Goal: Task Accomplishment & Management: Complete application form

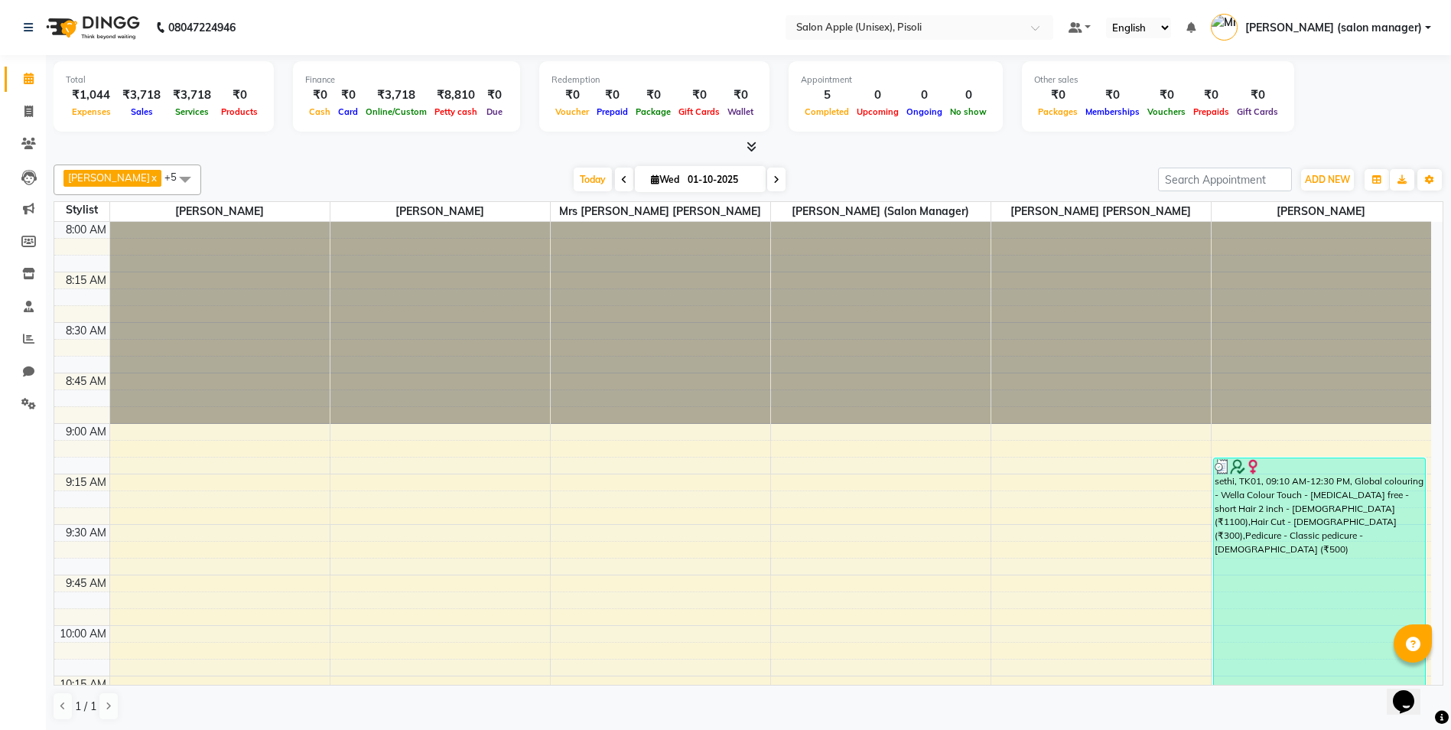
scroll to position [1167, 0]
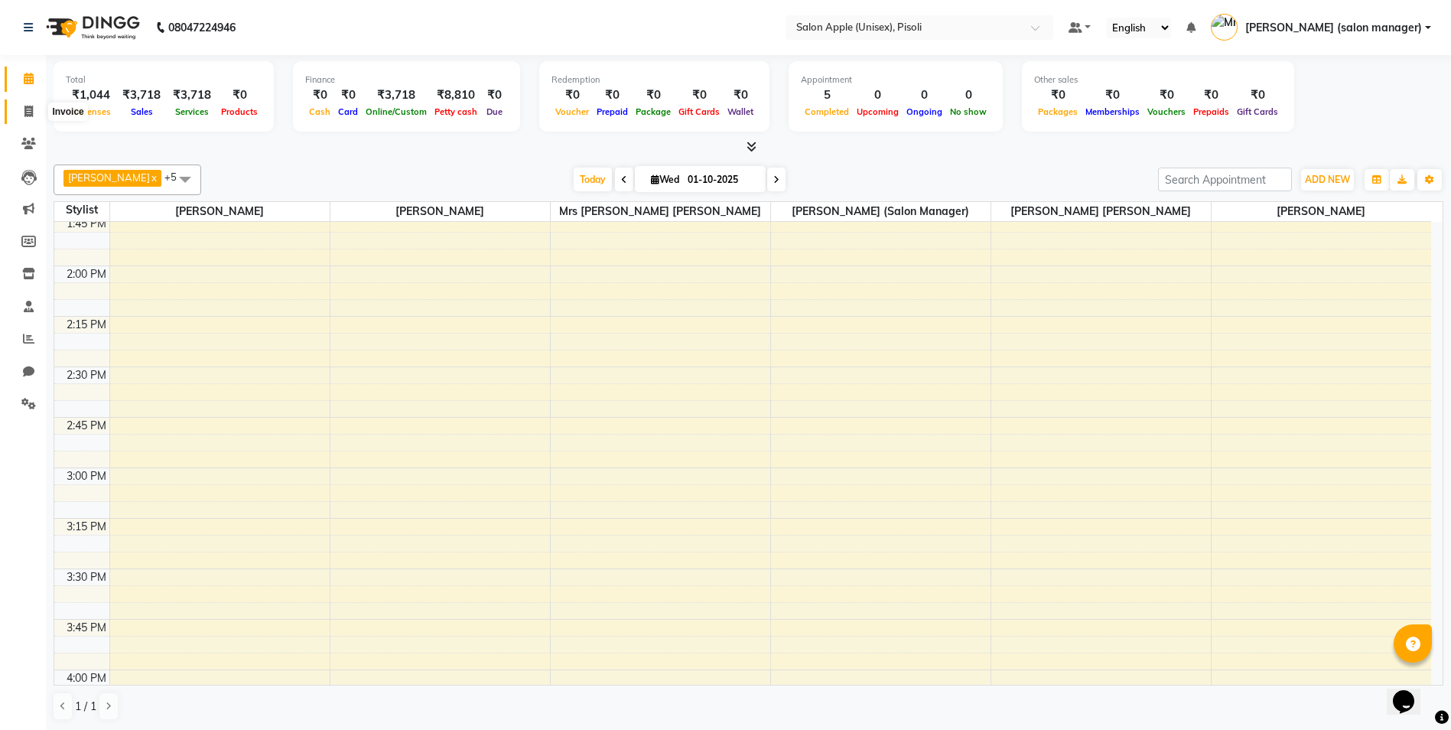
click at [30, 108] on icon at bounding box center [28, 111] width 8 height 11
select select "service"
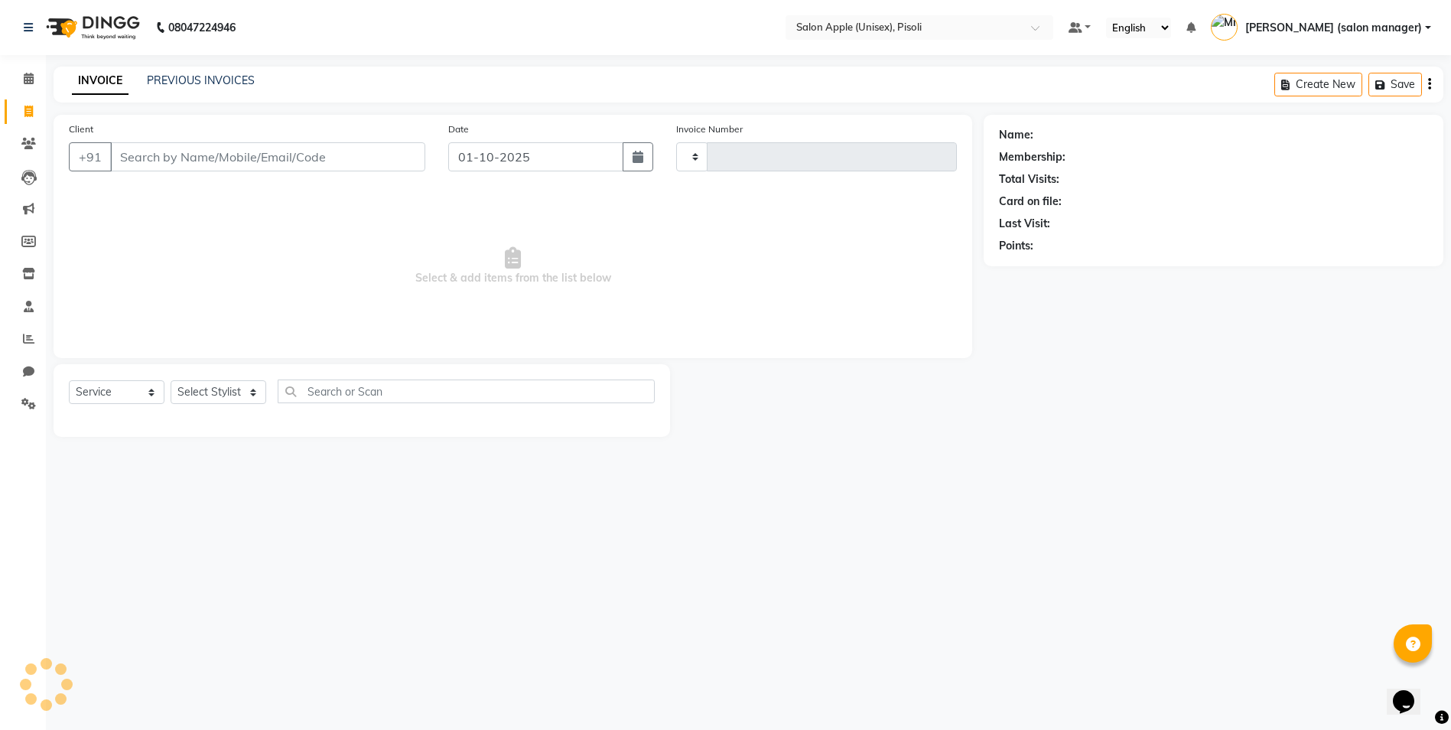
type input "0999"
select select "5282"
click at [244, 164] on input "Client" at bounding box center [269, 156] width 319 height 29
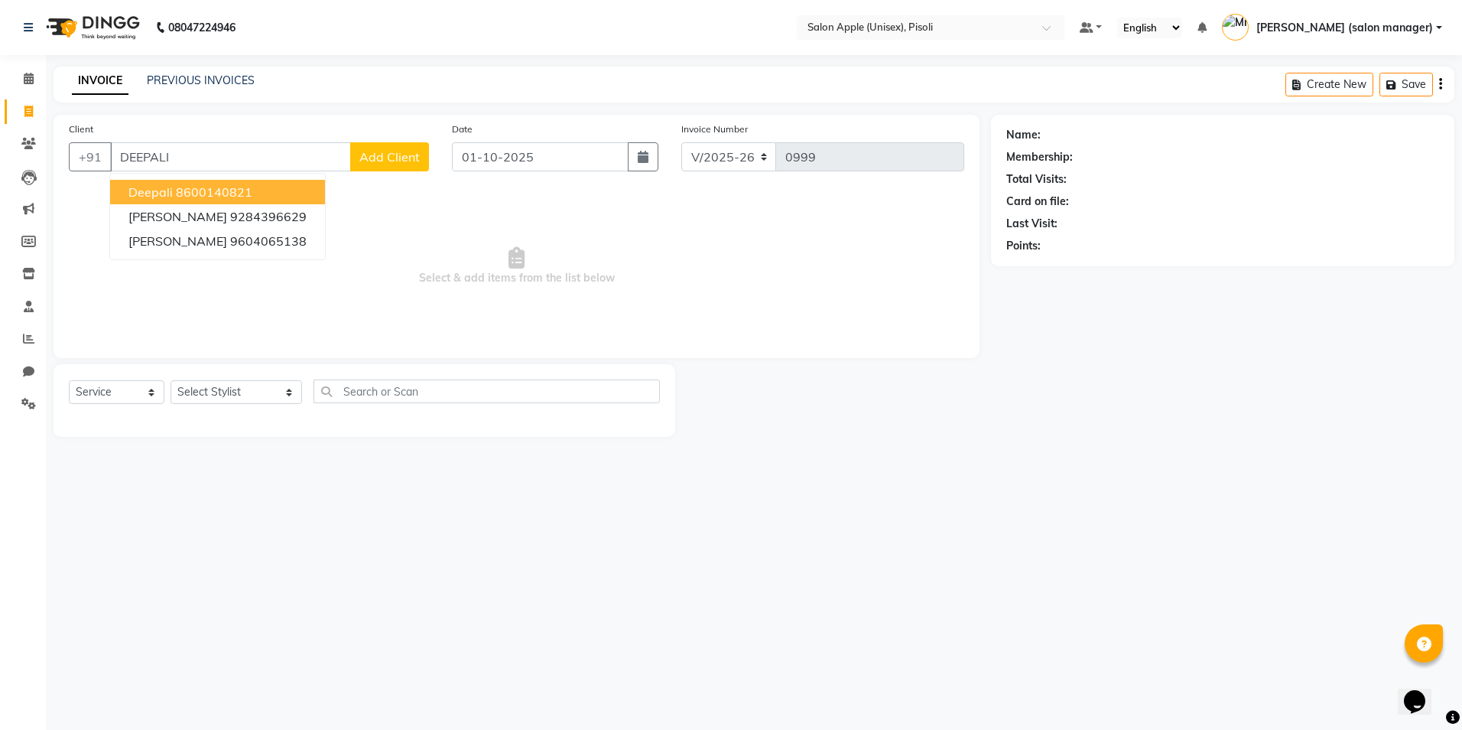
click at [272, 193] on button "Deepali 8600140821" at bounding box center [217, 192] width 215 height 24
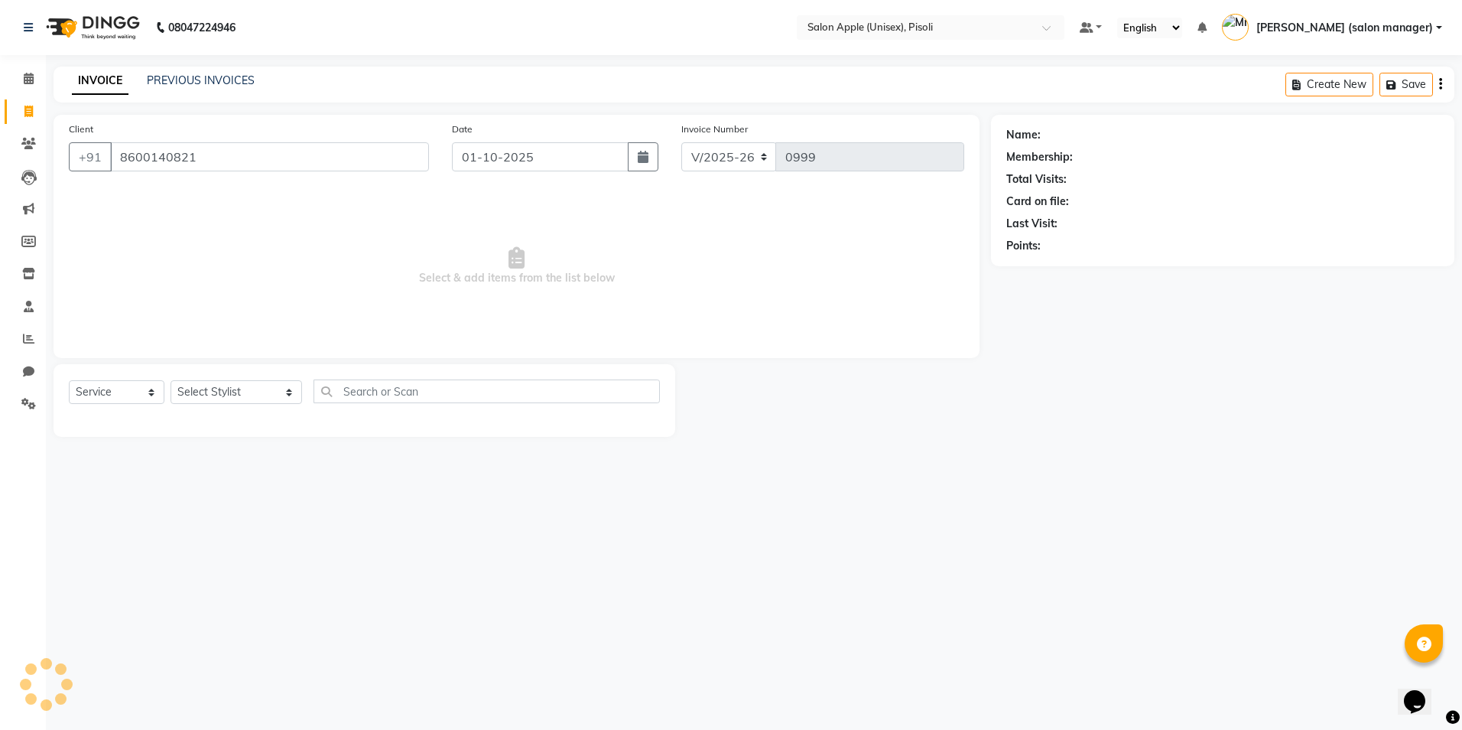
type input "8600140821"
select select "1: Object"
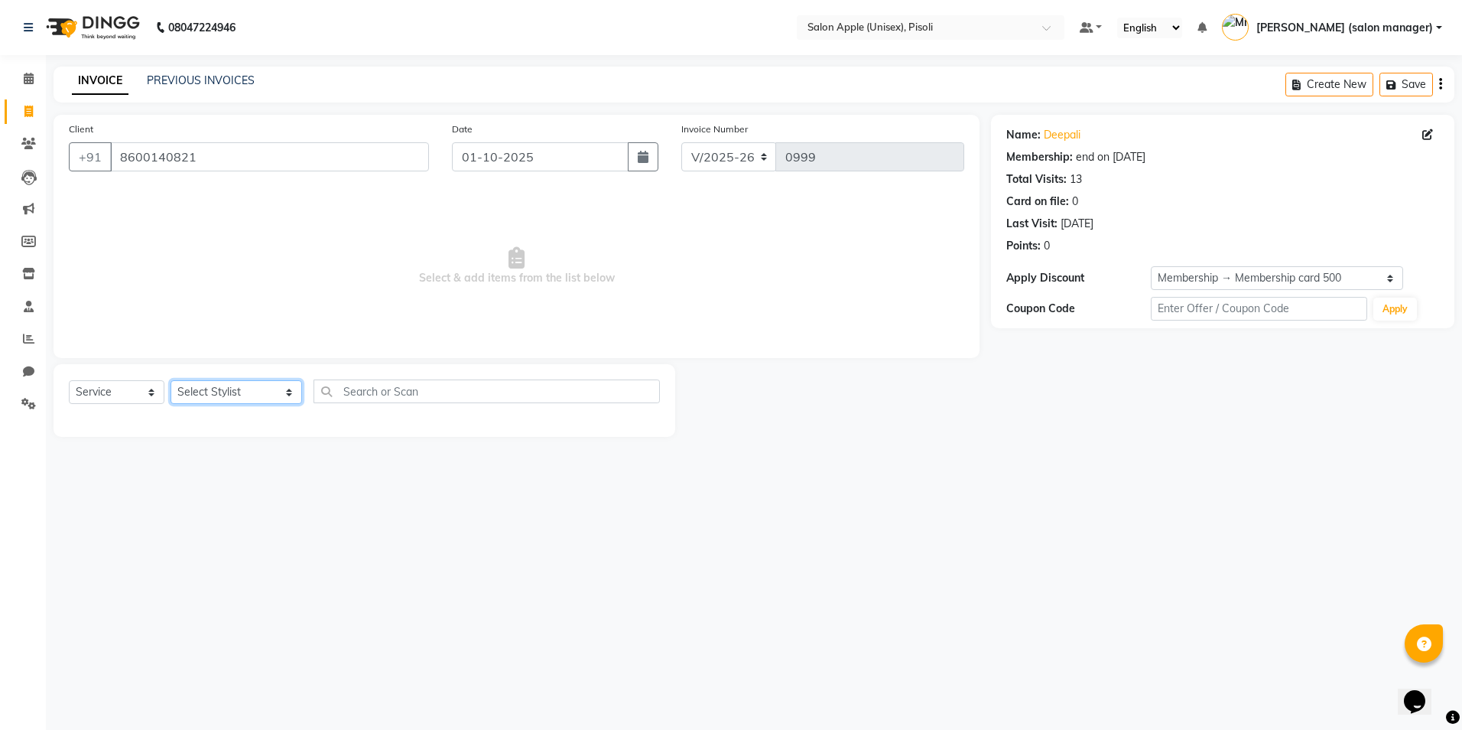
click at [257, 385] on select "Select Stylist Amit Agarwal Owner Ashish Agarwal Owner Mrs. Anjali jadhav Mrs. …" at bounding box center [237, 392] width 132 height 24
select select "89717"
click at [171, 380] on select "Select Stylist Amit Agarwal Owner Ashish Agarwal Owner Mrs. Anjali jadhav Mrs. …" at bounding box center [237, 392] width 132 height 24
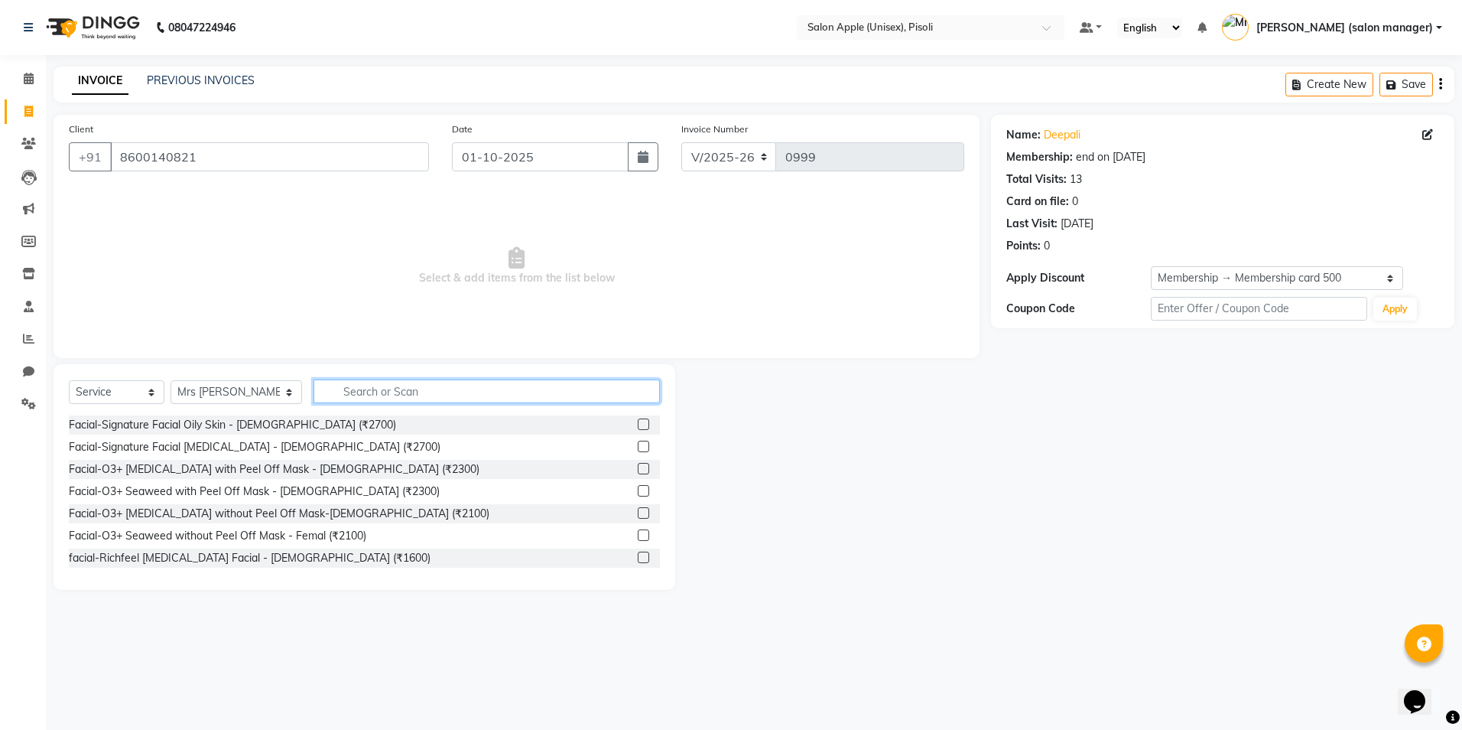
click at [399, 387] on input "text" at bounding box center [487, 391] width 346 height 24
type input "2G"
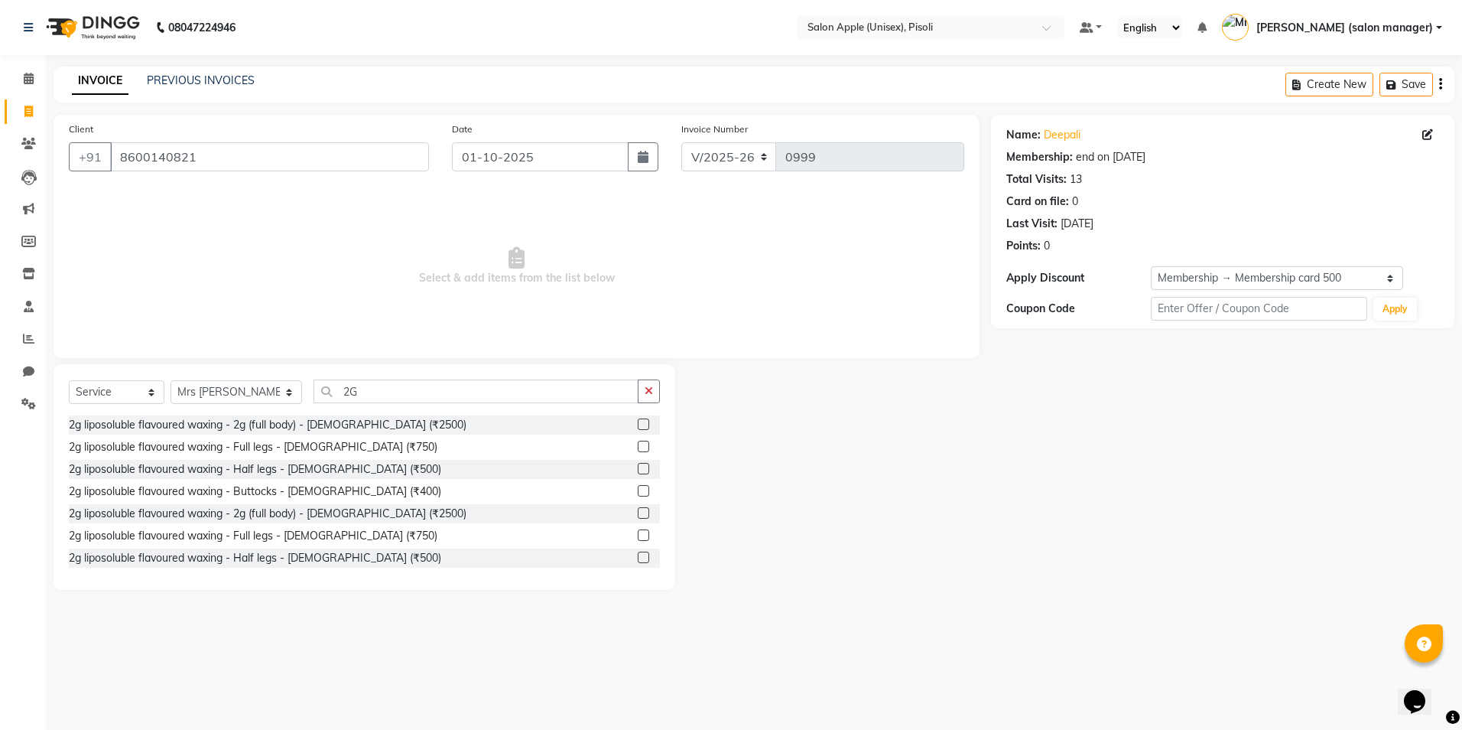
click at [638, 445] on label at bounding box center [643, 446] width 11 height 11
click at [638, 445] on input "checkbox" at bounding box center [643, 447] width 10 height 10
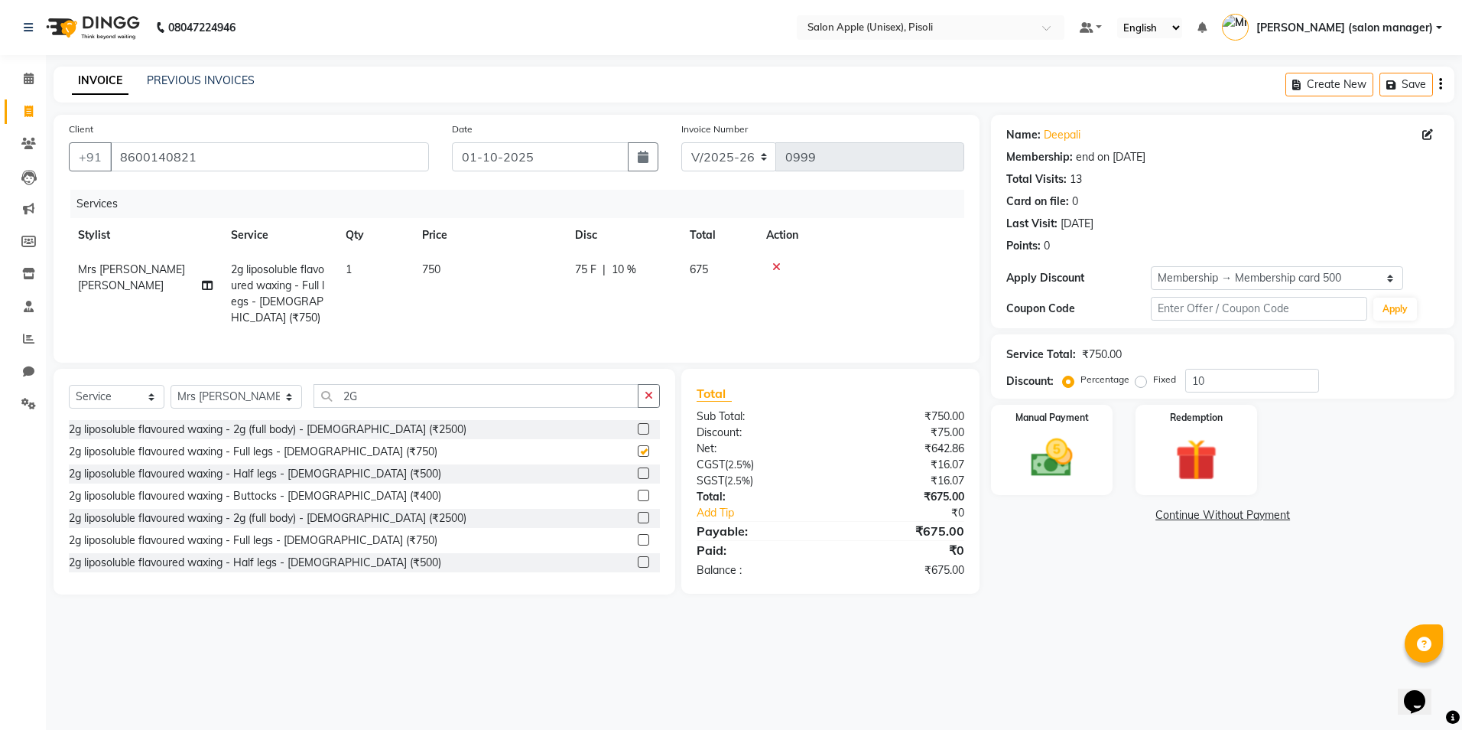
checkbox input "false"
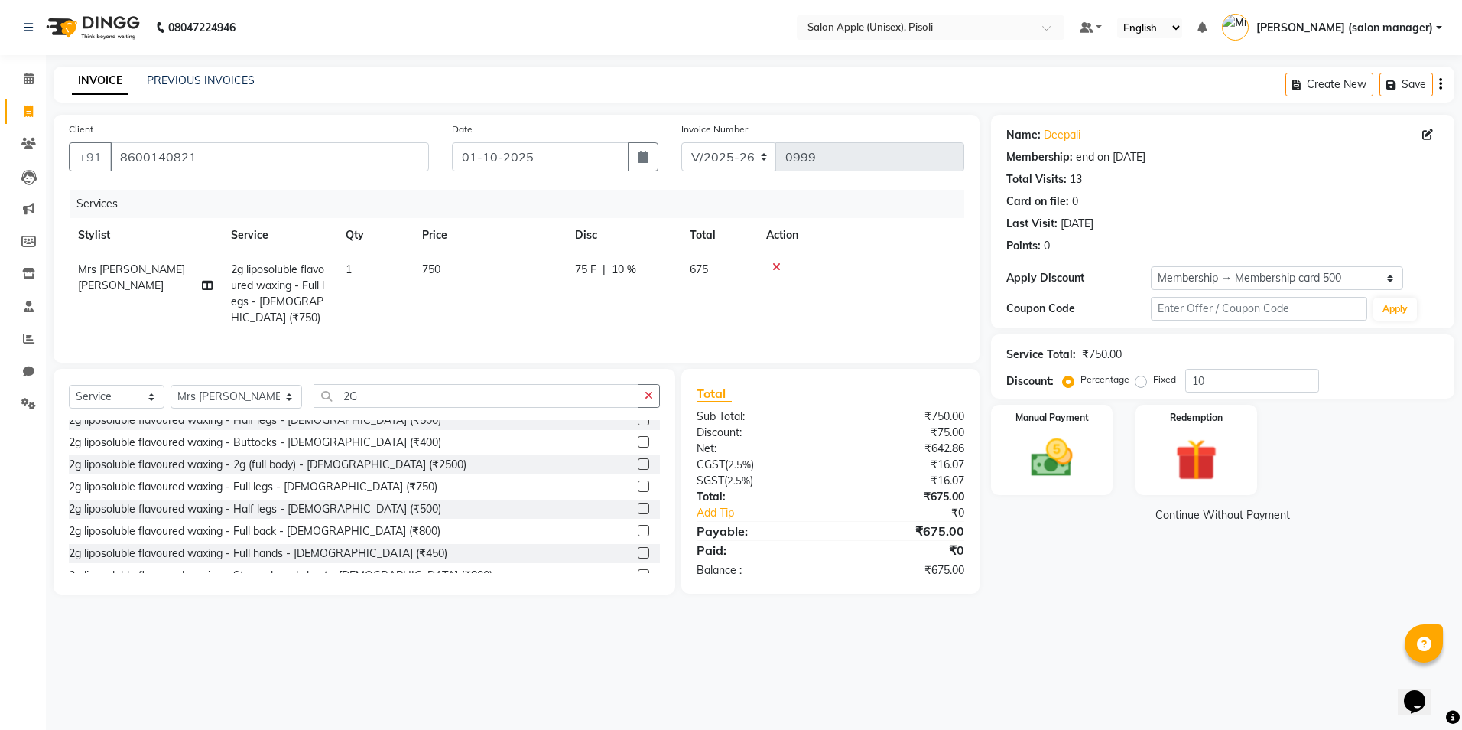
scroll to position [135, 0]
click at [638, 543] on label at bounding box center [643, 537] width 11 height 11
click at [638, 543] on input "checkbox" at bounding box center [643, 538] width 10 height 10
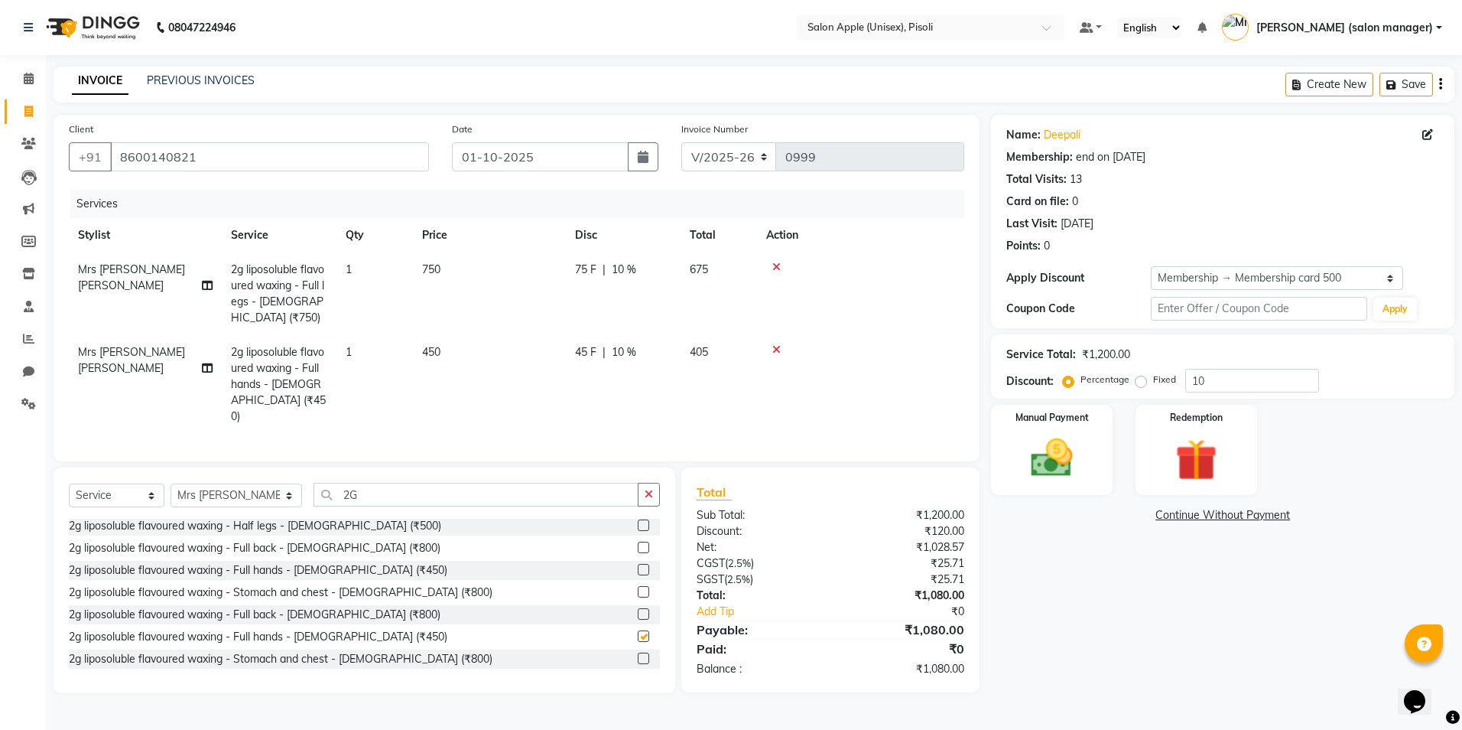
checkbox input "false"
click at [399, 493] on input "2G" at bounding box center [476, 495] width 325 height 24
type input "2"
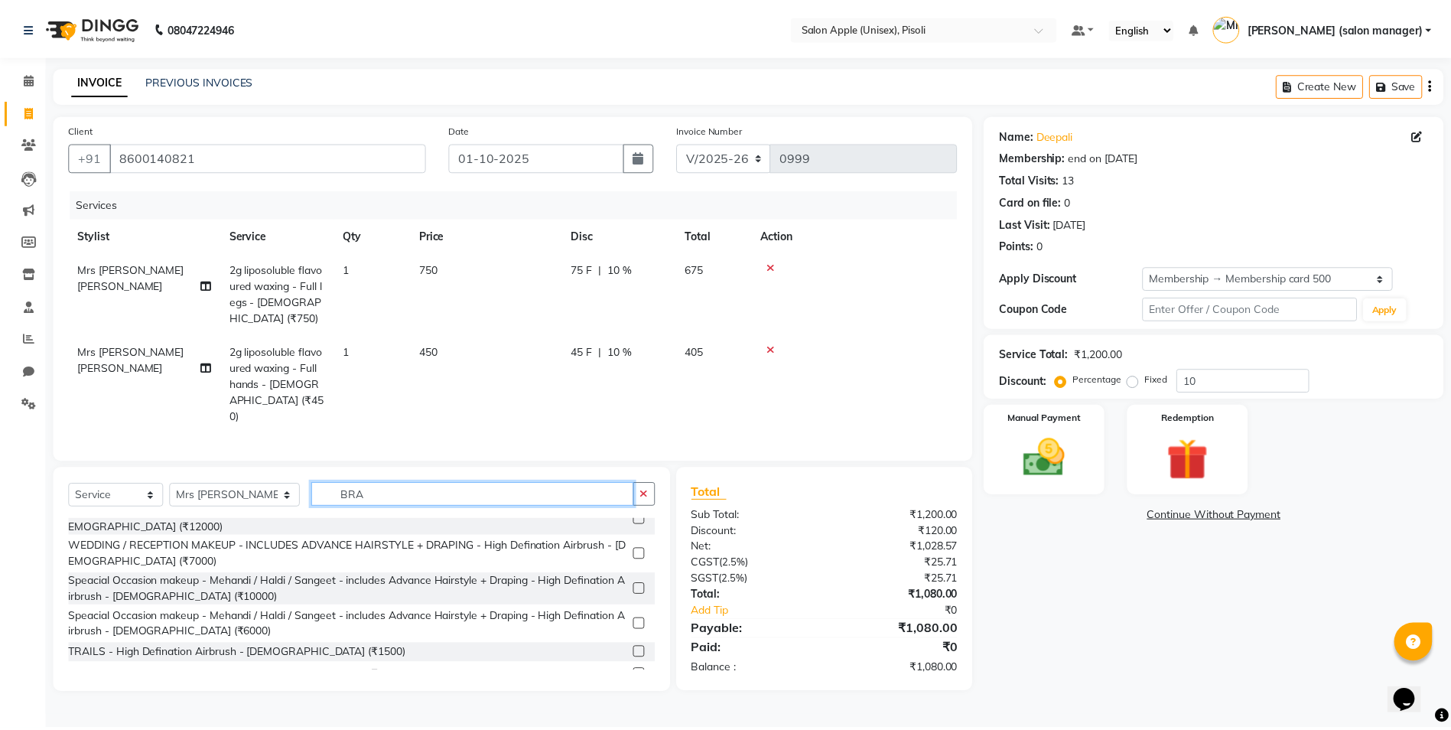
scroll to position [69, 0]
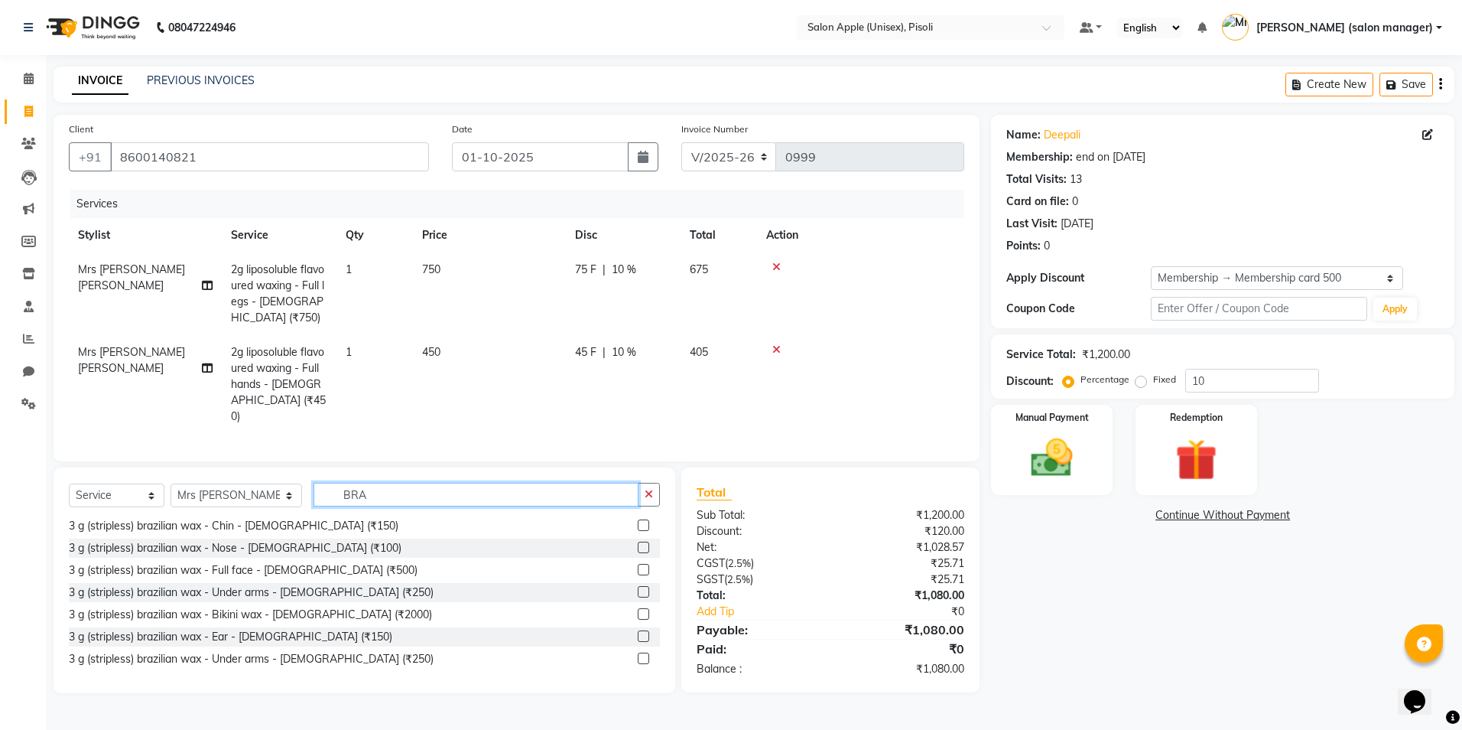
type input "BRA"
click at [638, 590] on label at bounding box center [643, 591] width 11 height 11
click at [638, 590] on input "checkbox" at bounding box center [643, 592] width 10 height 10
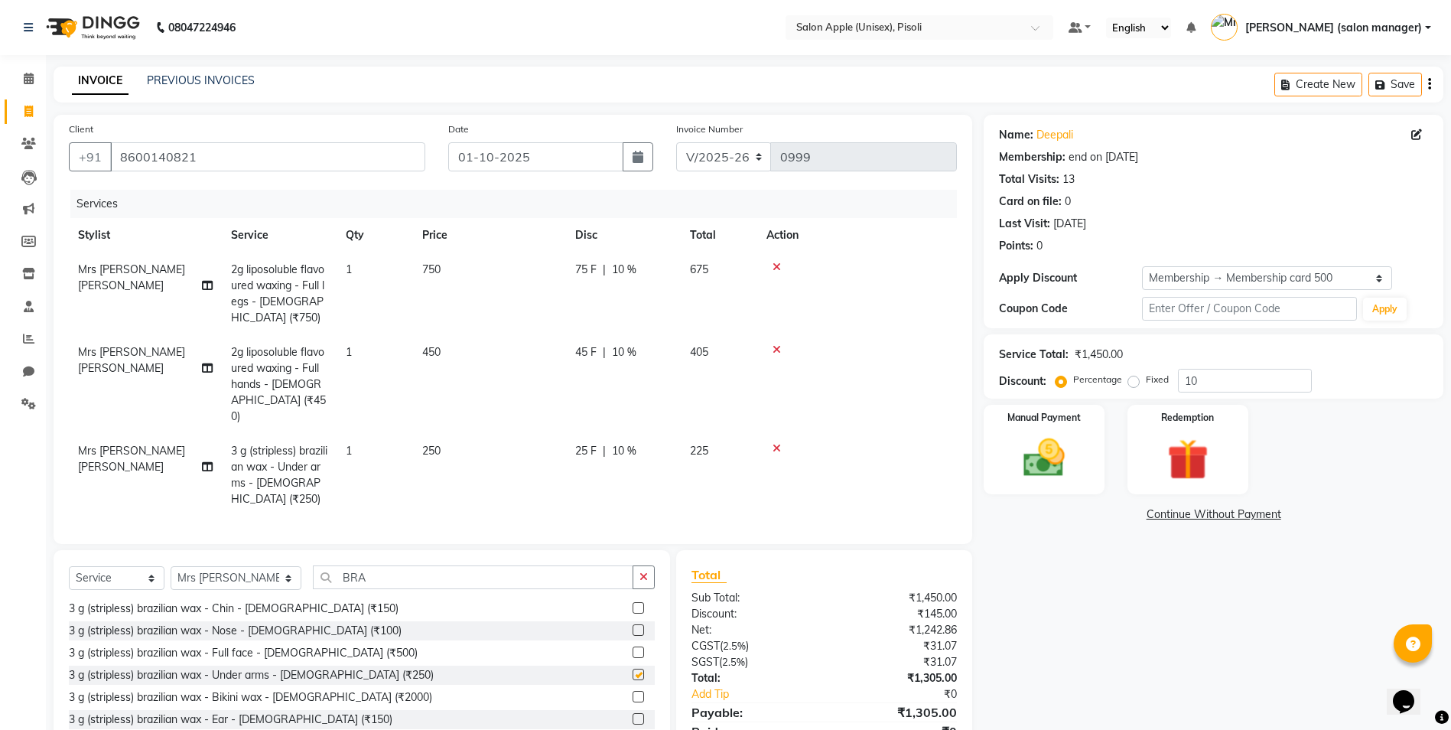
checkbox input "false"
click at [258, 566] on select "Select Stylist Amit Agarwal Owner Ashish Agarwal Owner Mrs. Anjali jadhav Mrs. …" at bounding box center [236, 578] width 131 height 24
select select "75908"
click at [171, 566] on select "Select Stylist Amit Agarwal Owner Ashish Agarwal Owner Mrs. Anjali jadhav Mrs. …" at bounding box center [236, 578] width 131 height 24
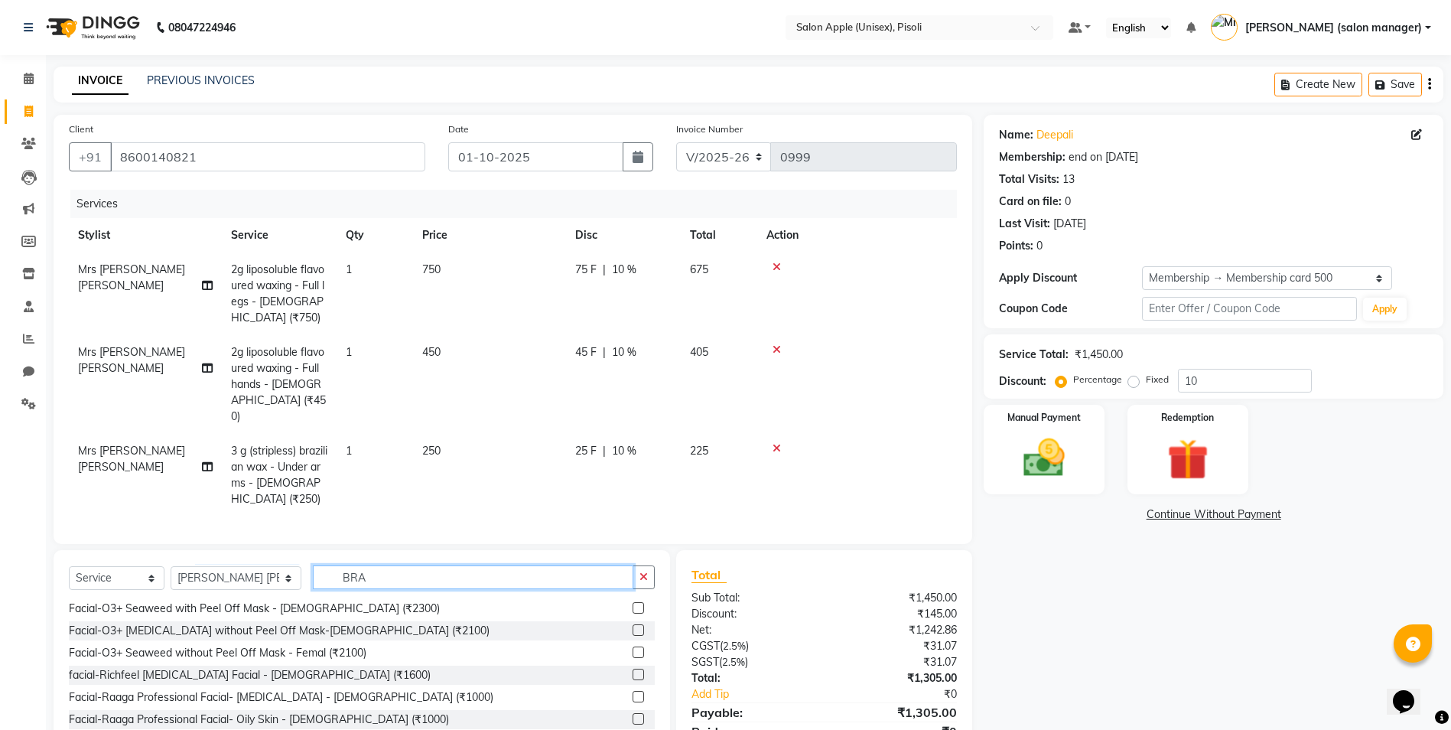
click at [438, 565] on input "BRA" at bounding box center [473, 577] width 320 height 24
type input "B"
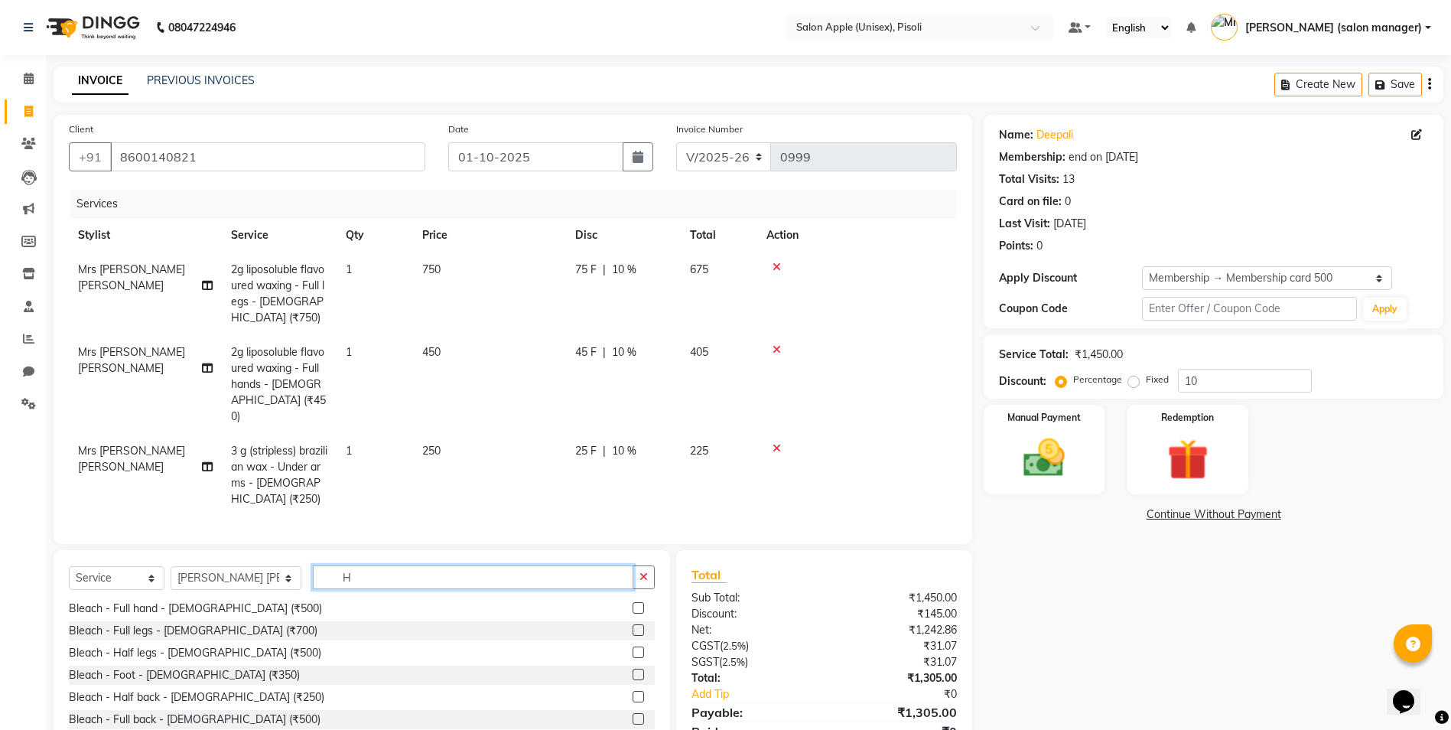
scroll to position [379, 0]
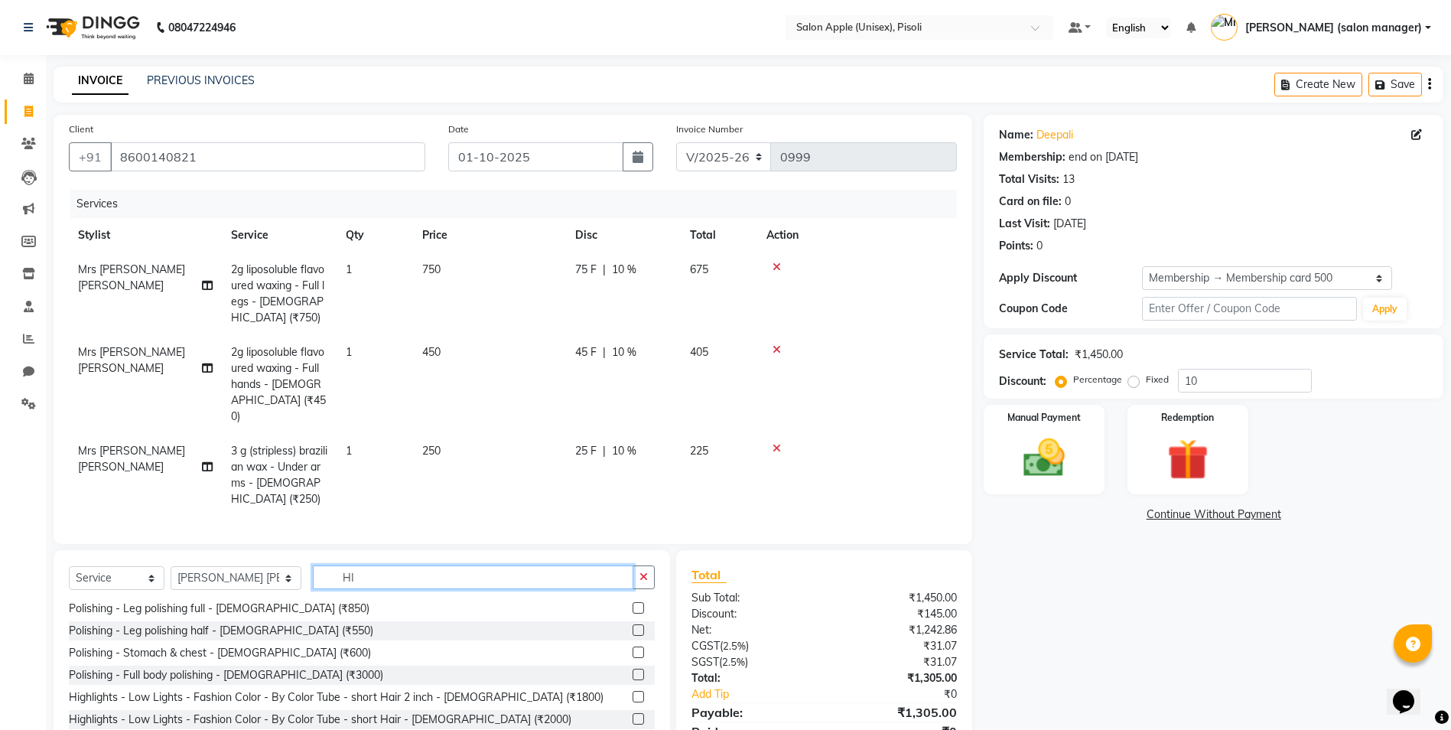
type input "H"
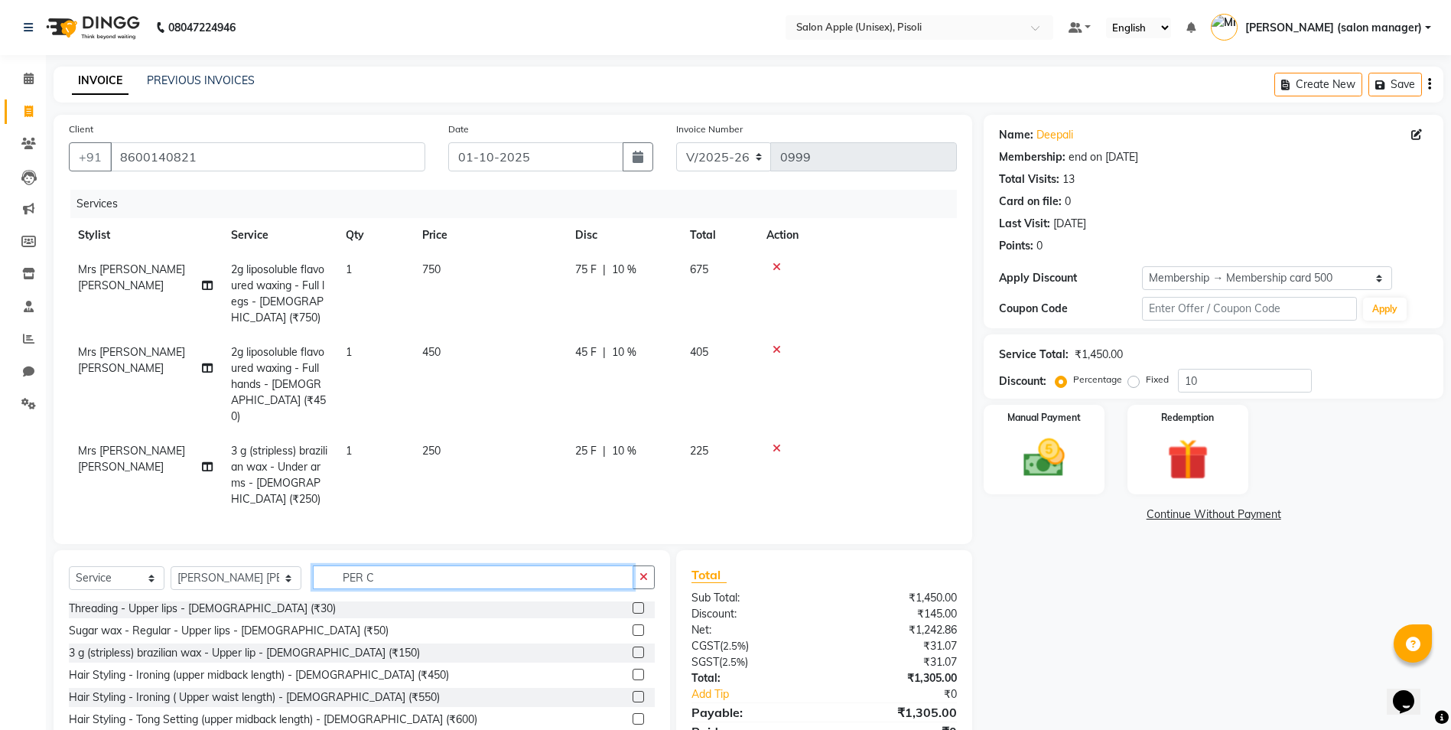
scroll to position [0, 0]
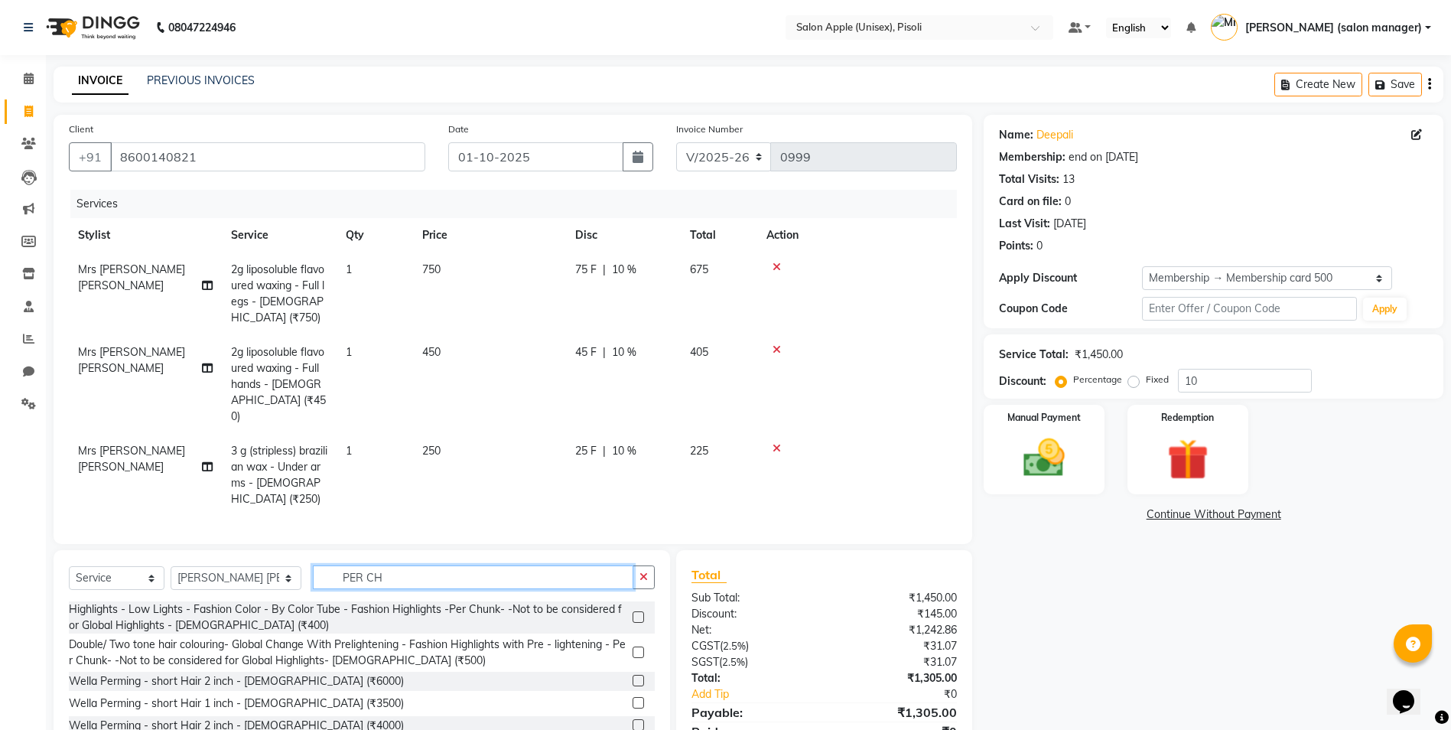
type input "PER CH"
click at [639, 611] on label at bounding box center [637, 616] width 11 height 11
click at [639, 613] on input "checkbox" at bounding box center [637, 618] width 10 height 10
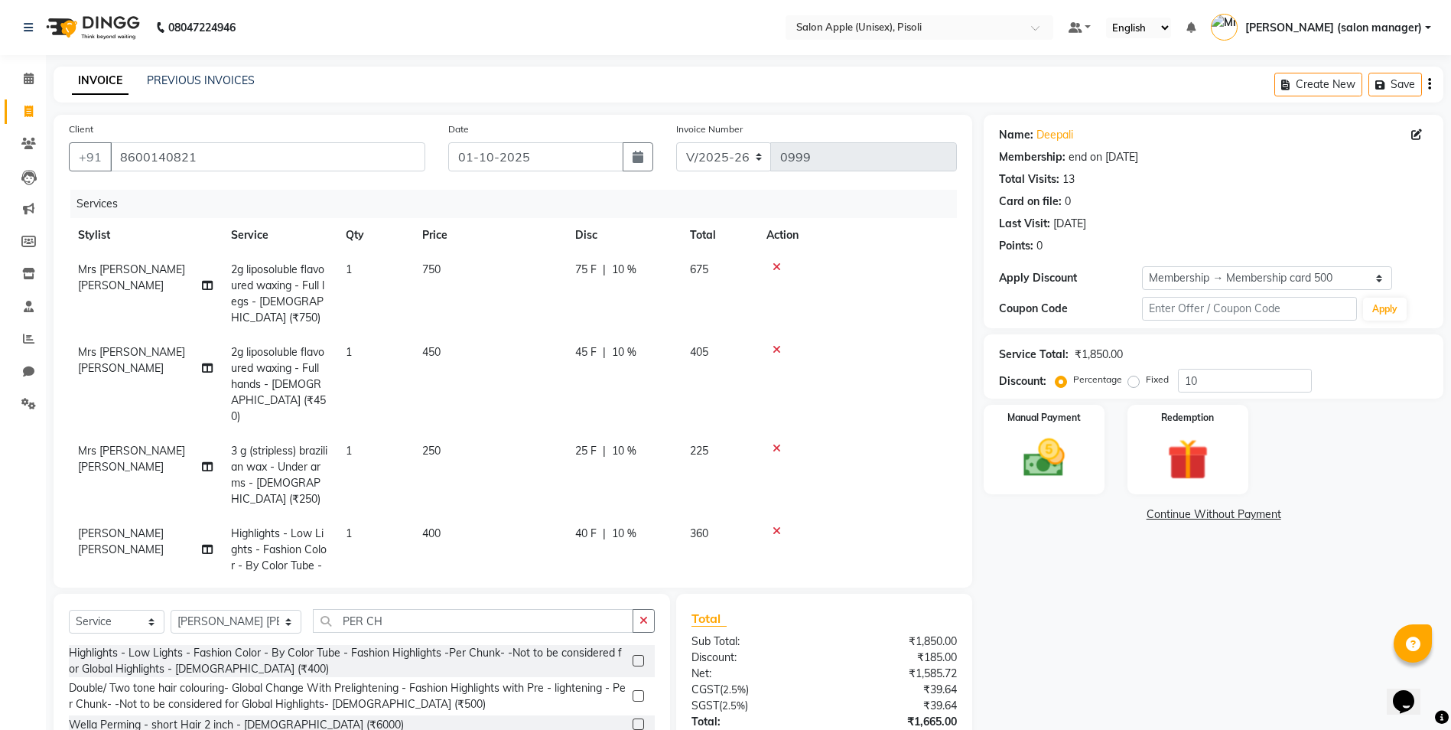
click at [640, 658] on label at bounding box center [637, 660] width 11 height 11
click at [640, 658] on input "checkbox" at bounding box center [637, 661] width 10 height 10
checkbox input "false"
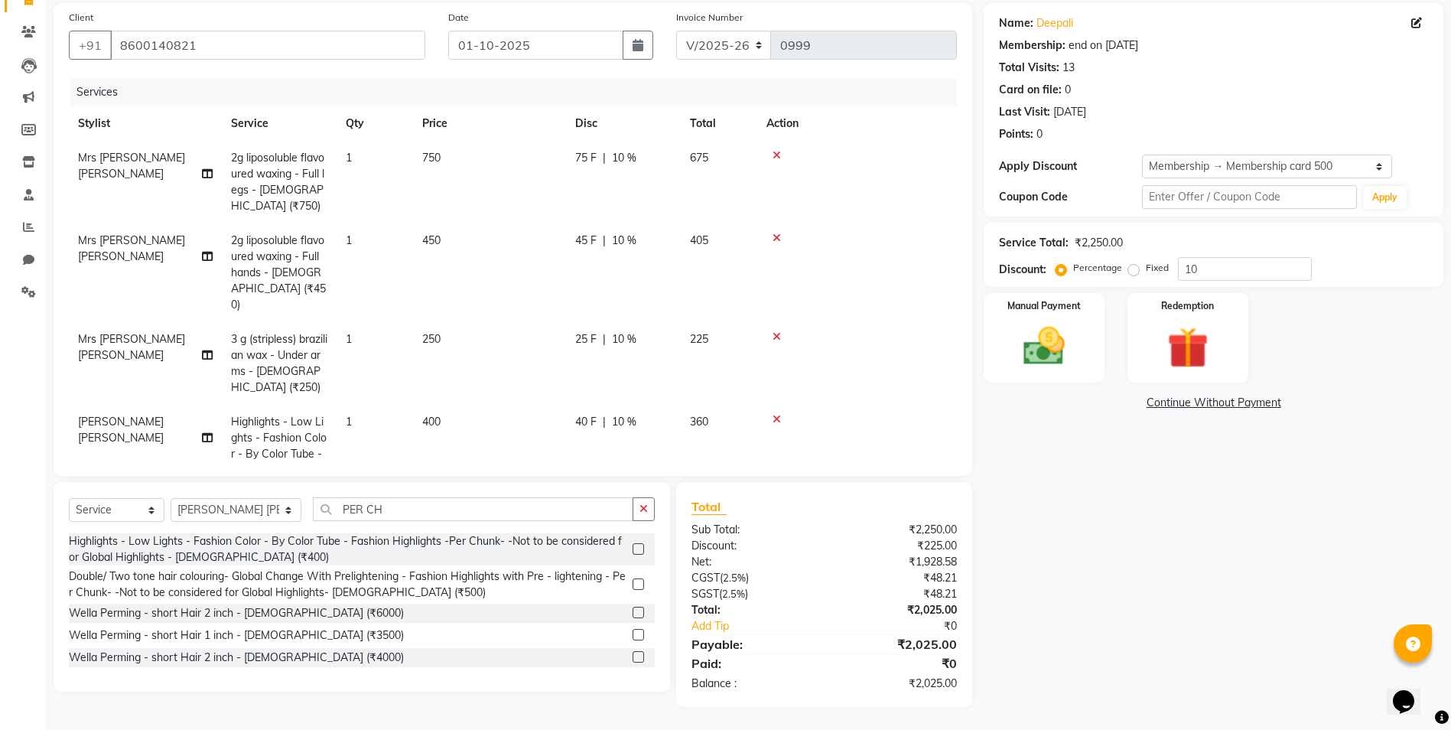
scroll to position [153, 0]
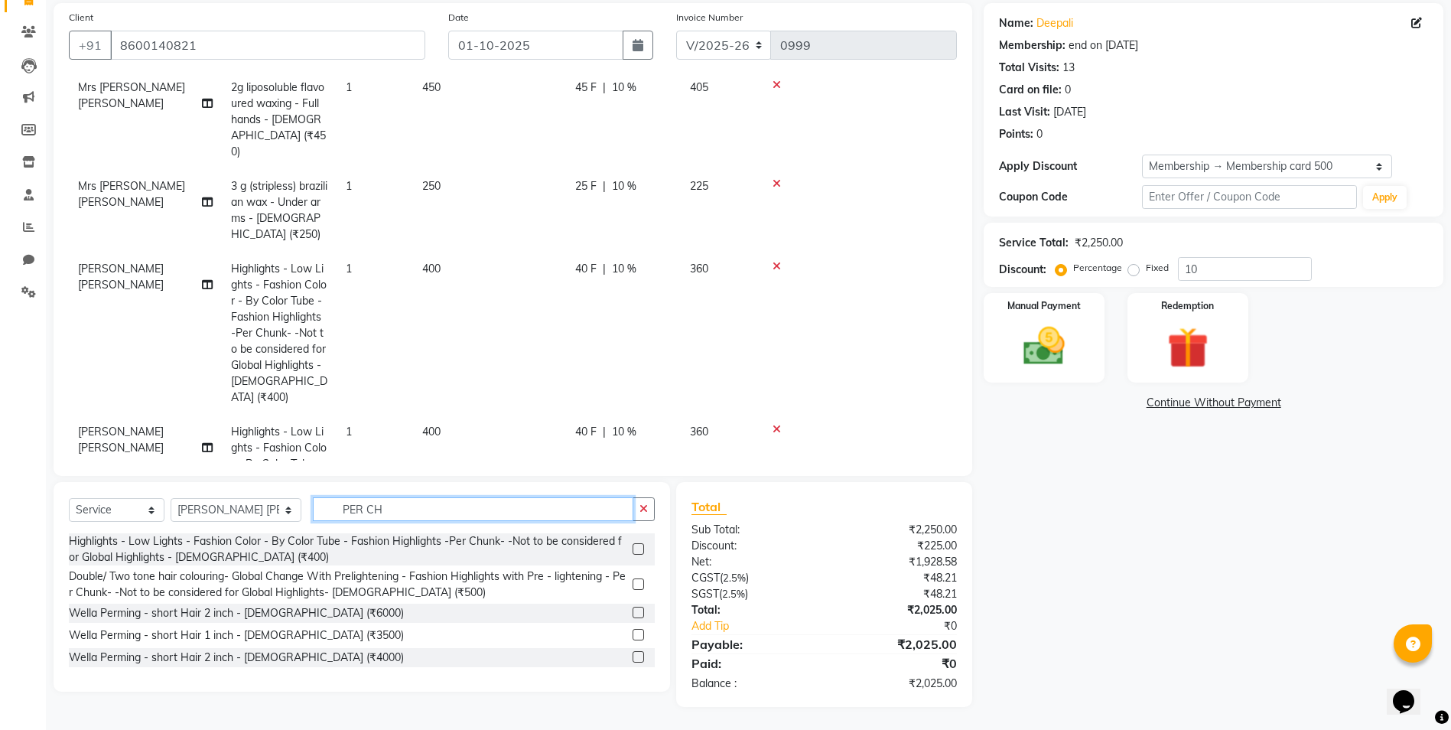
click at [418, 512] on input "PER CH" at bounding box center [473, 509] width 320 height 24
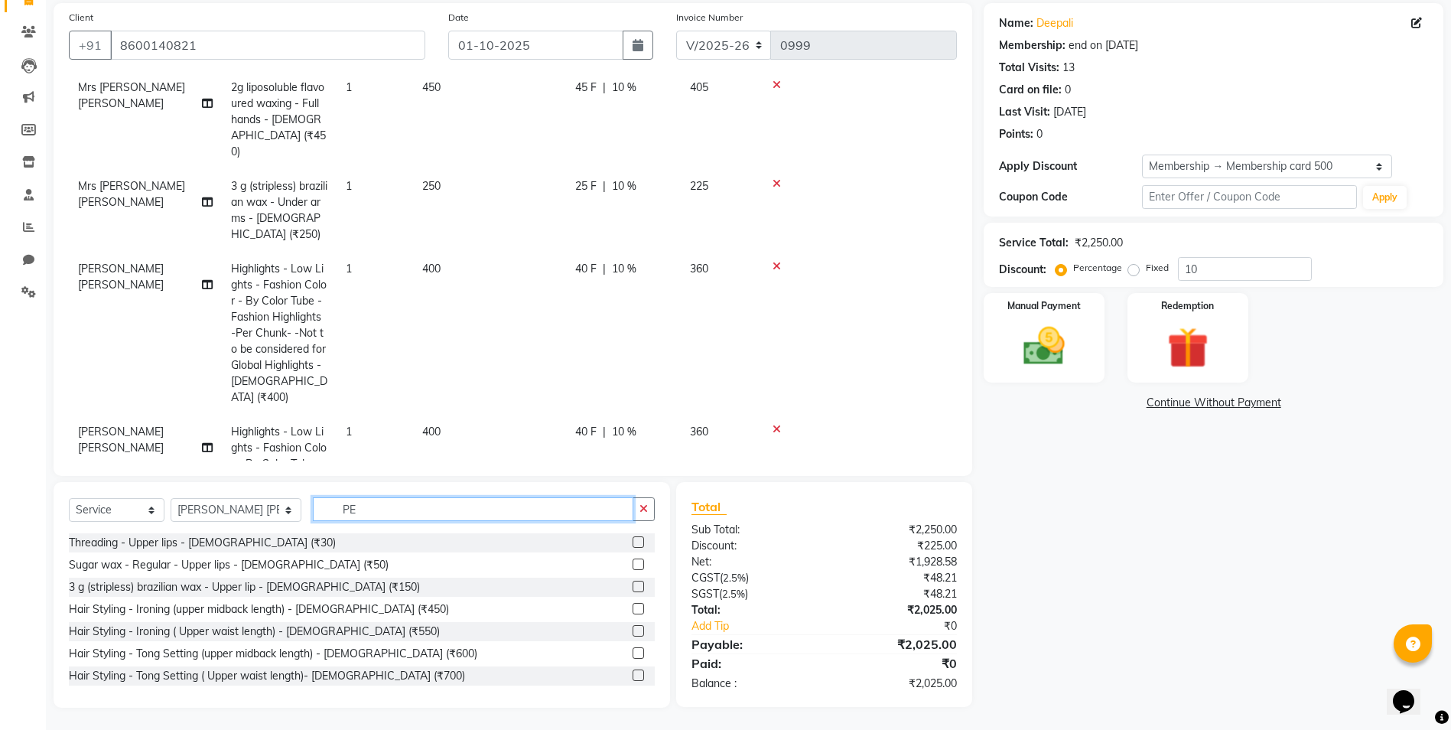
type input "P"
type input "HAIR WAS"
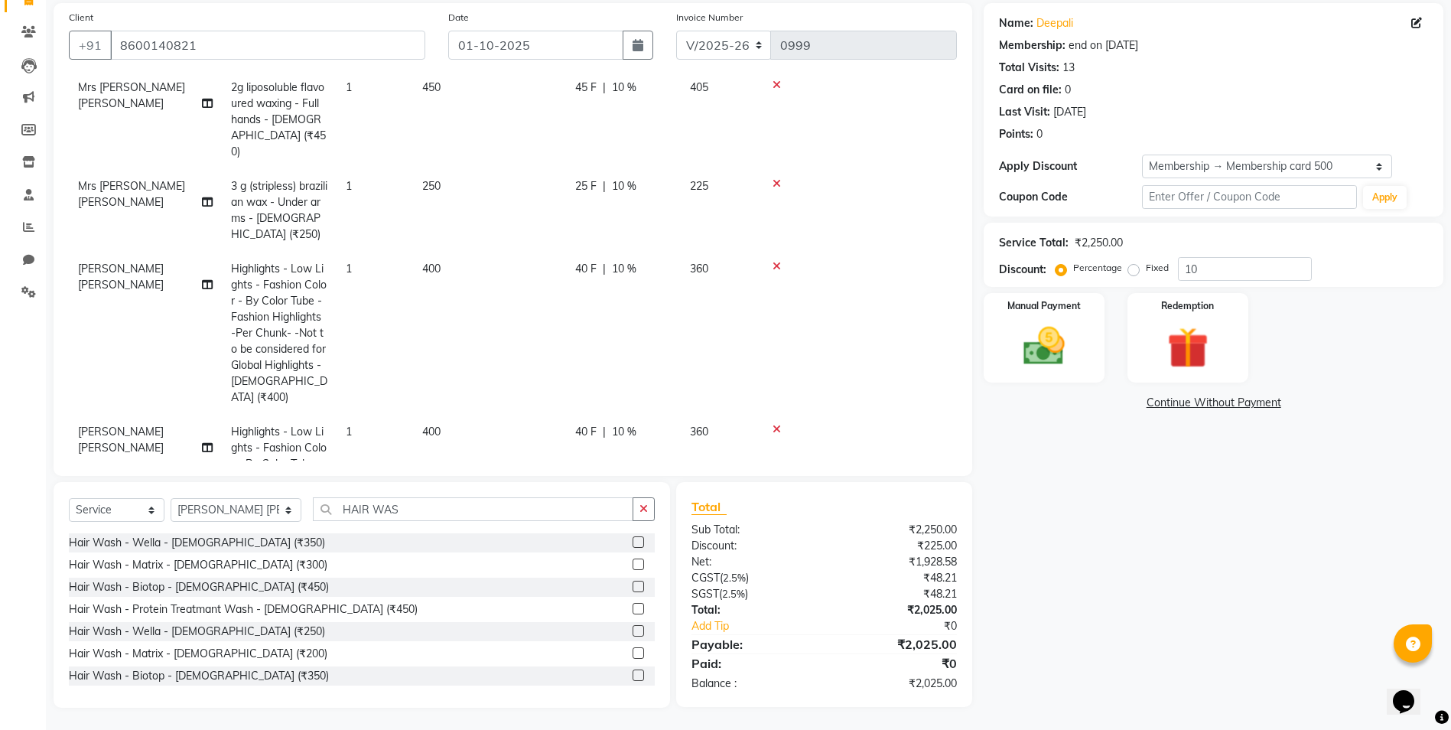
click at [632, 542] on label at bounding box center [637, 541] width 11 height 11
click at [632, 542] on input "checkbox" at bounding box center [637, 543] width 10 height 10
checkbox input "false"
click at [484, 505] on input "HAIR WAS" at bounding box center [473, 509] width 320 height 24
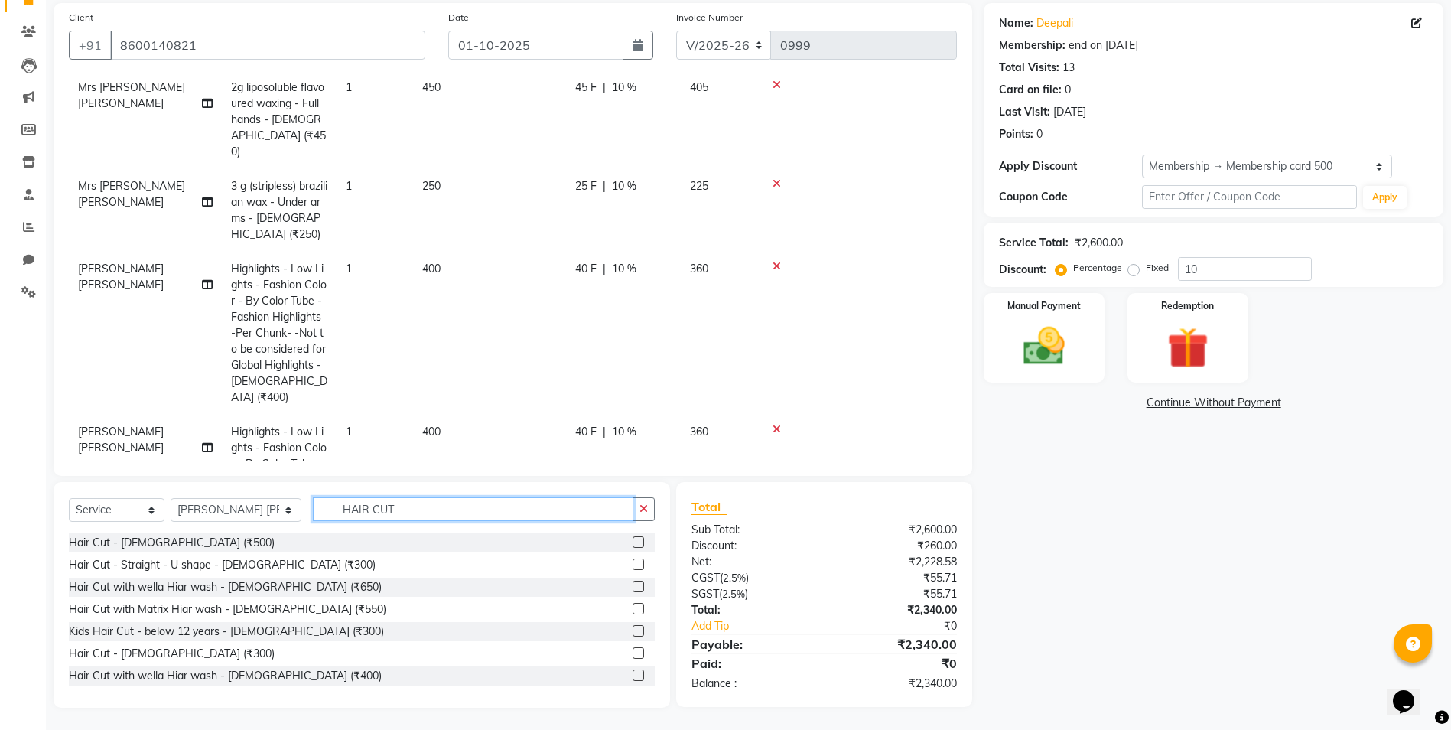
type input "HAIR CUT"
click at [632, 542] on label at bounding box center [637, 541] width 11 height 11
click at [632, 542] on input "checkbox" at bounding box center [637, 543] width 10 height 10
checkbox input "false"
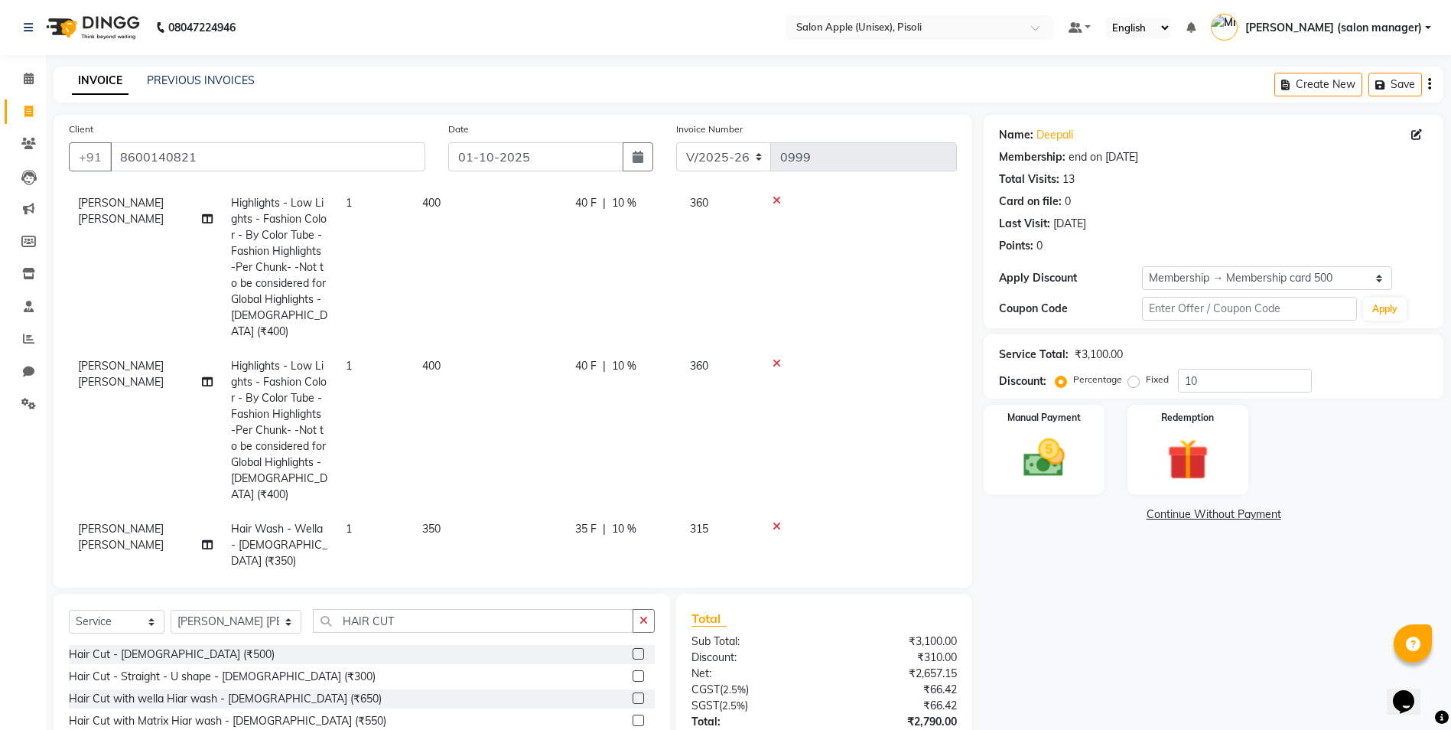
scroll to position [112, 0]
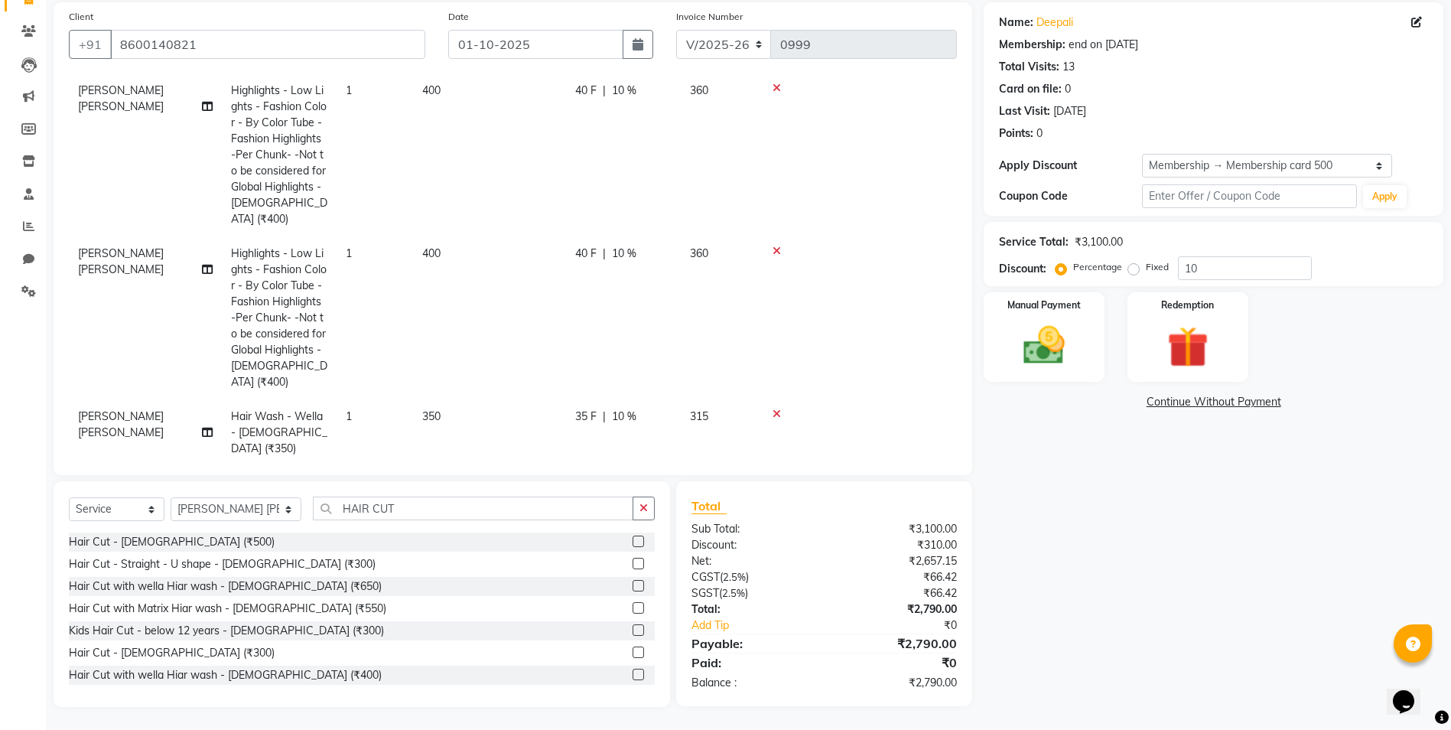
click at [778, 408] on icon at bounding box center [776, 413] width 8 height 11
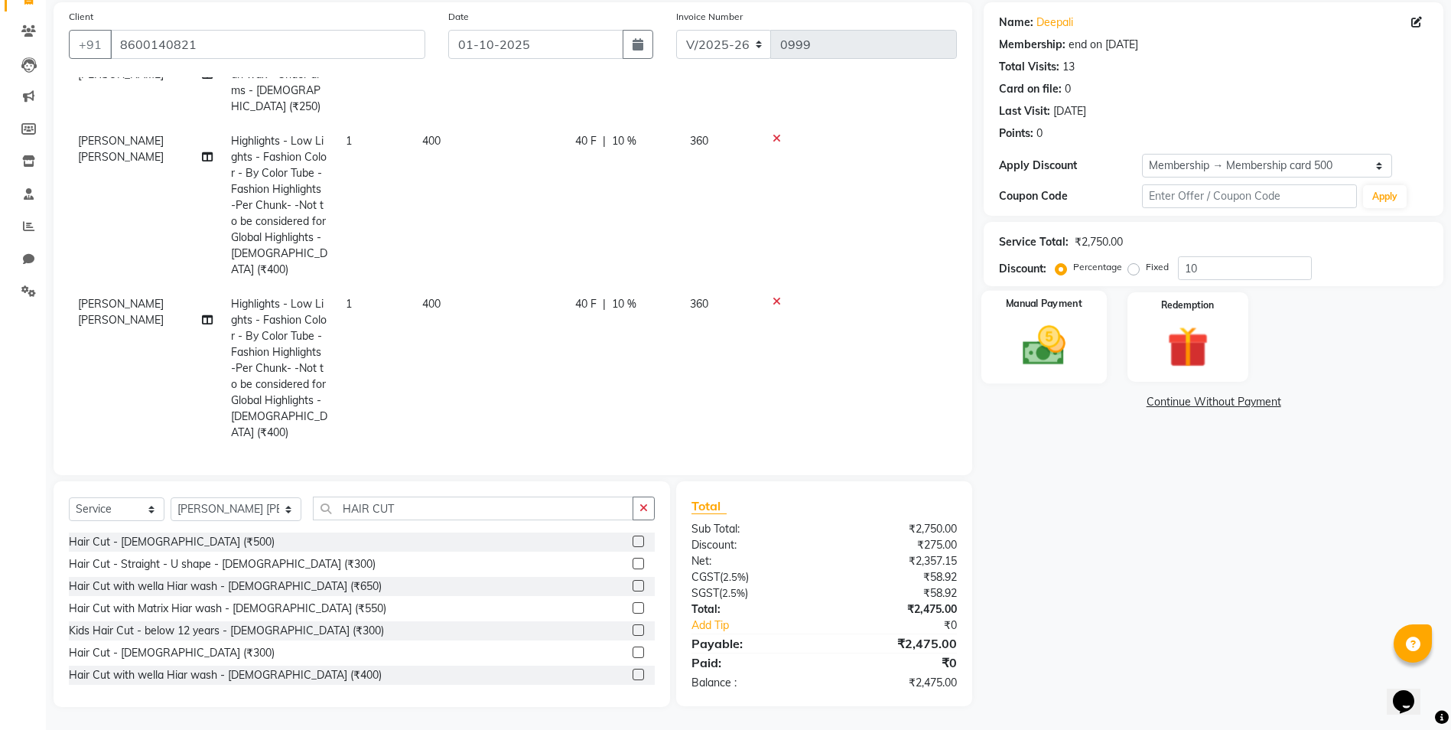
click at [1050, 344] on img at bounding box center [1044, 345] width 70 height 50
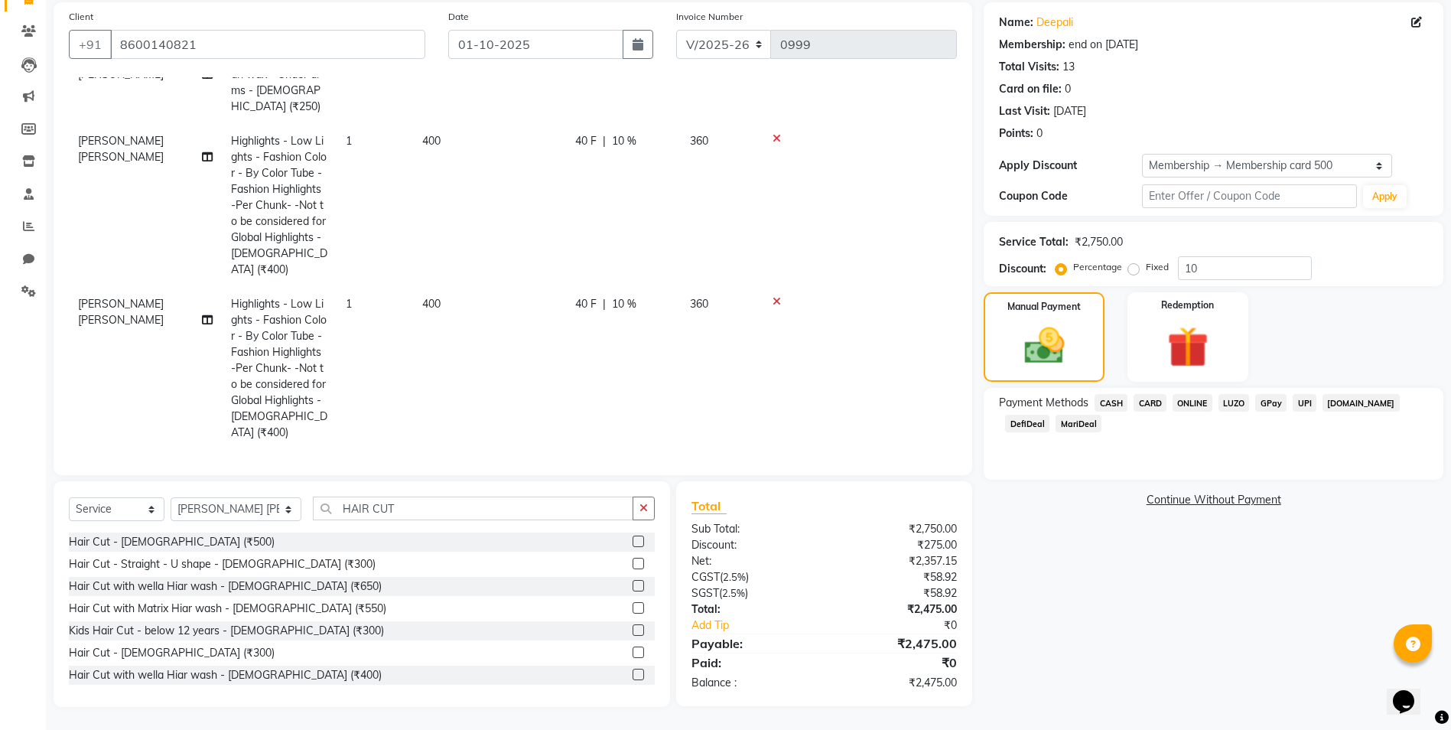
click at [1179, 402] on span "ONLINE" at bounding box center [1192, 403] width 40 height 18
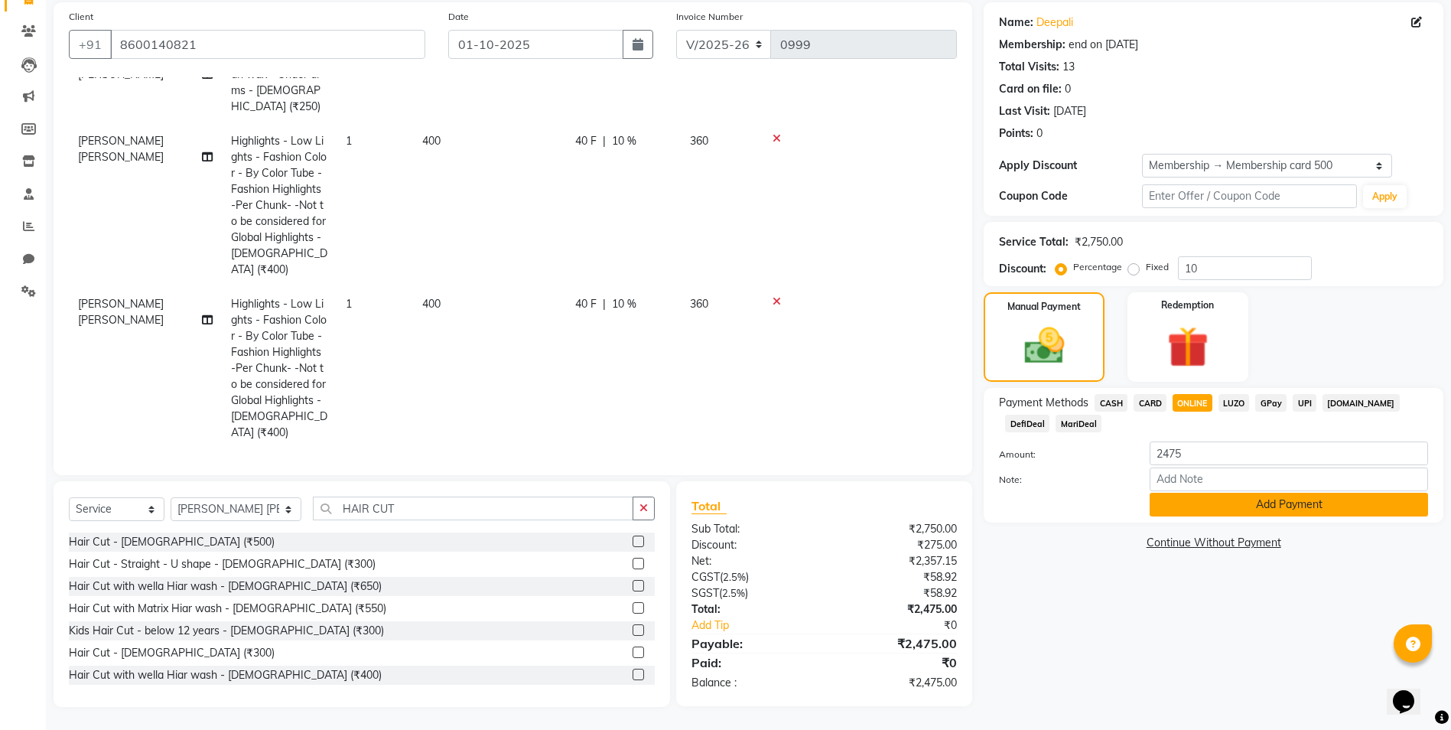
click at [1173, 509] on button "Add Payment" at bounding box center [1288, 505] width 278 height 24
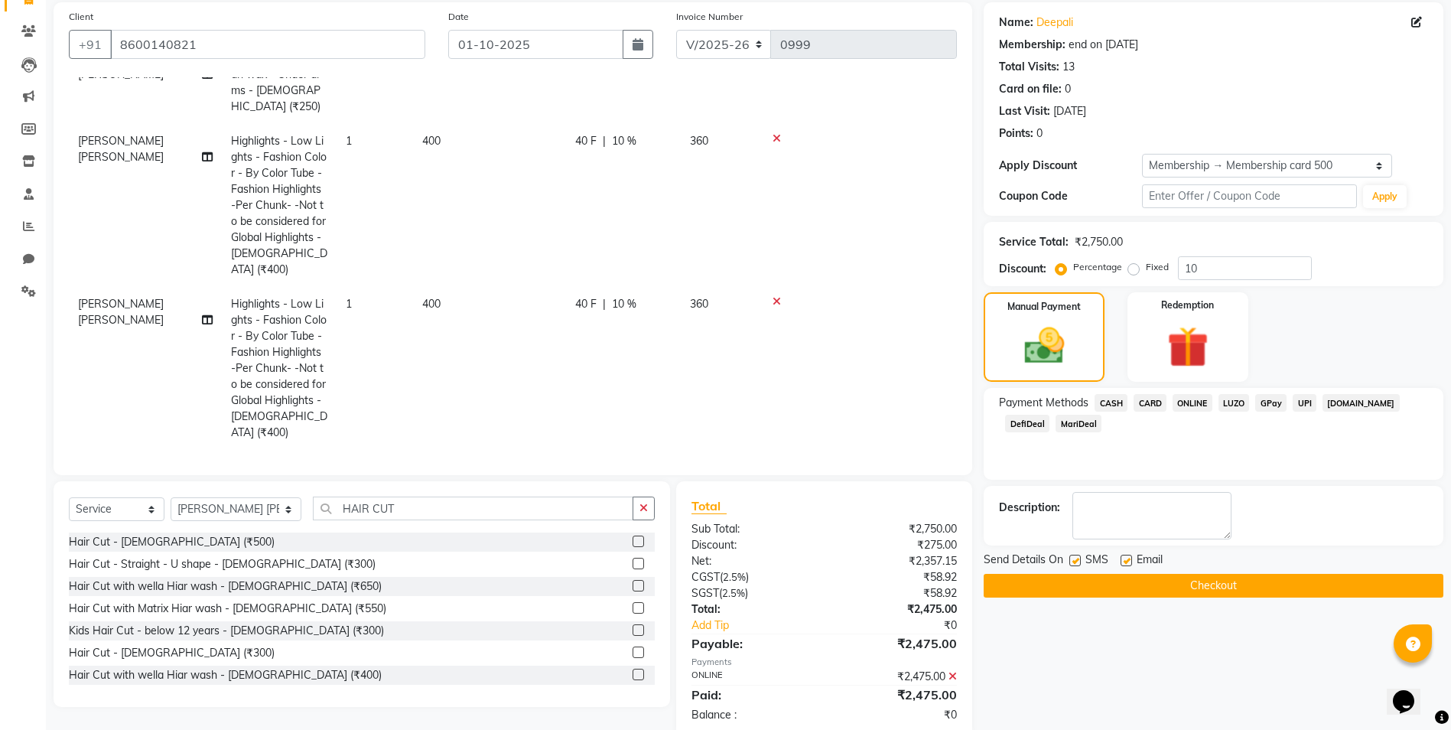
click at [1133, 557] on div "Email" at bounding box center [1147, 560] width 54 height 19
click at [1124, 561] on label at bounding box center [1125, 559] width 11 height 11
click at [1124, 561] on input "checkbox" at bounding box center [1125, 561] width 10 height 10
checkbox input "false"
click at [1119, 581] on button "Checkout" at bounding box center [1214, 586] width 460 height 24
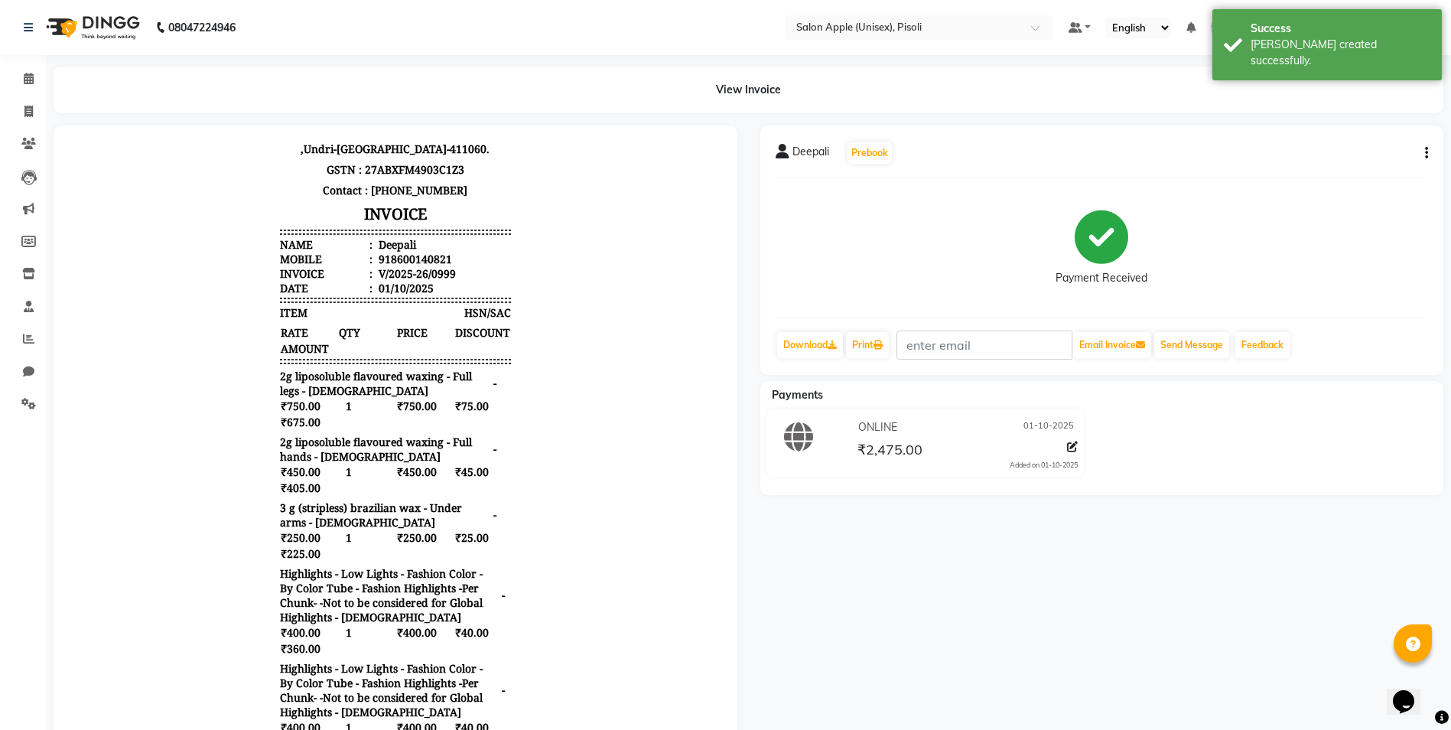
scroll to position [134, 0]
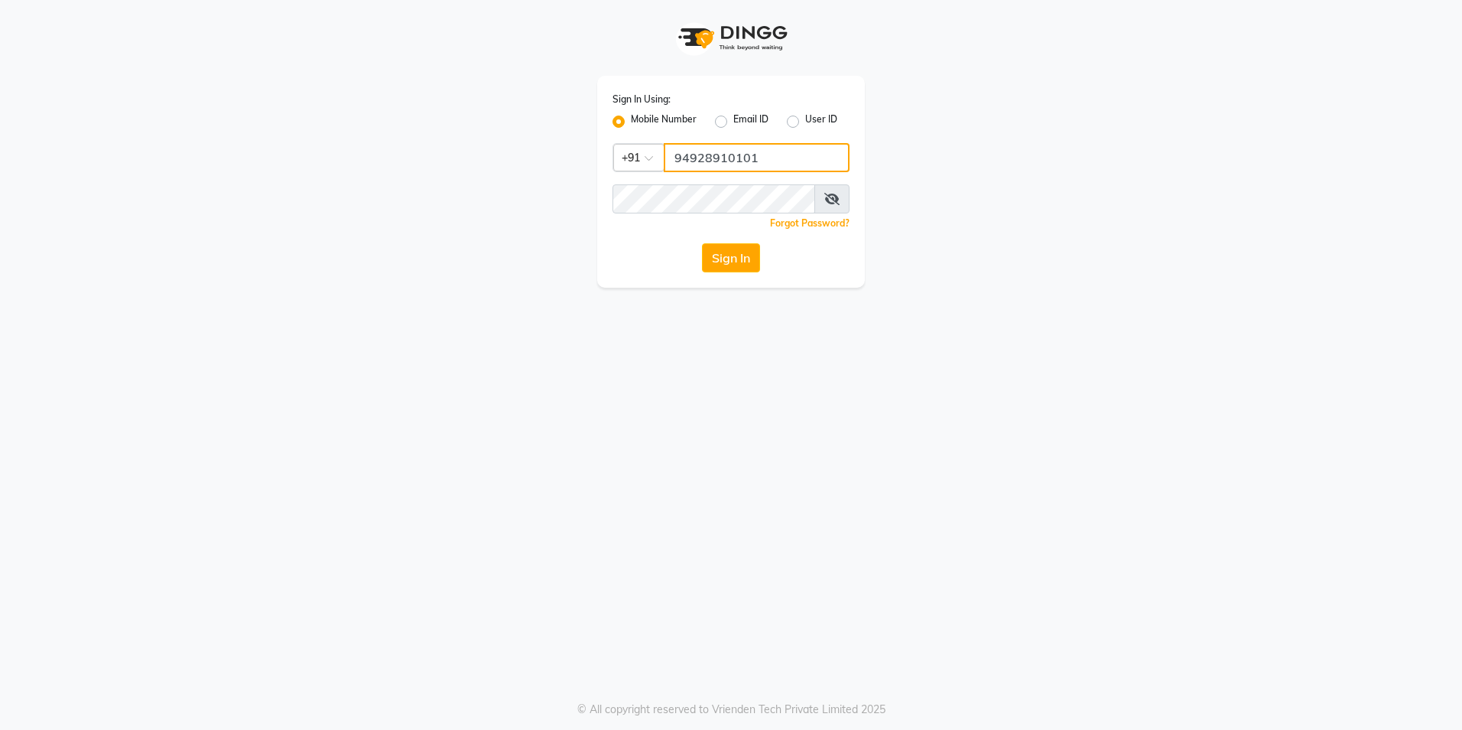
click at [775, 160] on input "94928910101" at bounding box center [757, 157] width 186 height 29
type input "9492891010"
drag, startPoint x: 392, startPoint y: 268, endPoint x: 428, endPoint y: 265, distance: 36.8
click at [399, 268] on div "Sign In Using: Mobile Number Email ID User ID Country Code × [PHONE_NUMBER] Rem…" at bounding box center [731, 144] width 872 height 288
click at [702, 243] on button "Sign In" at bounding box center [731, 257] width 58 height 29
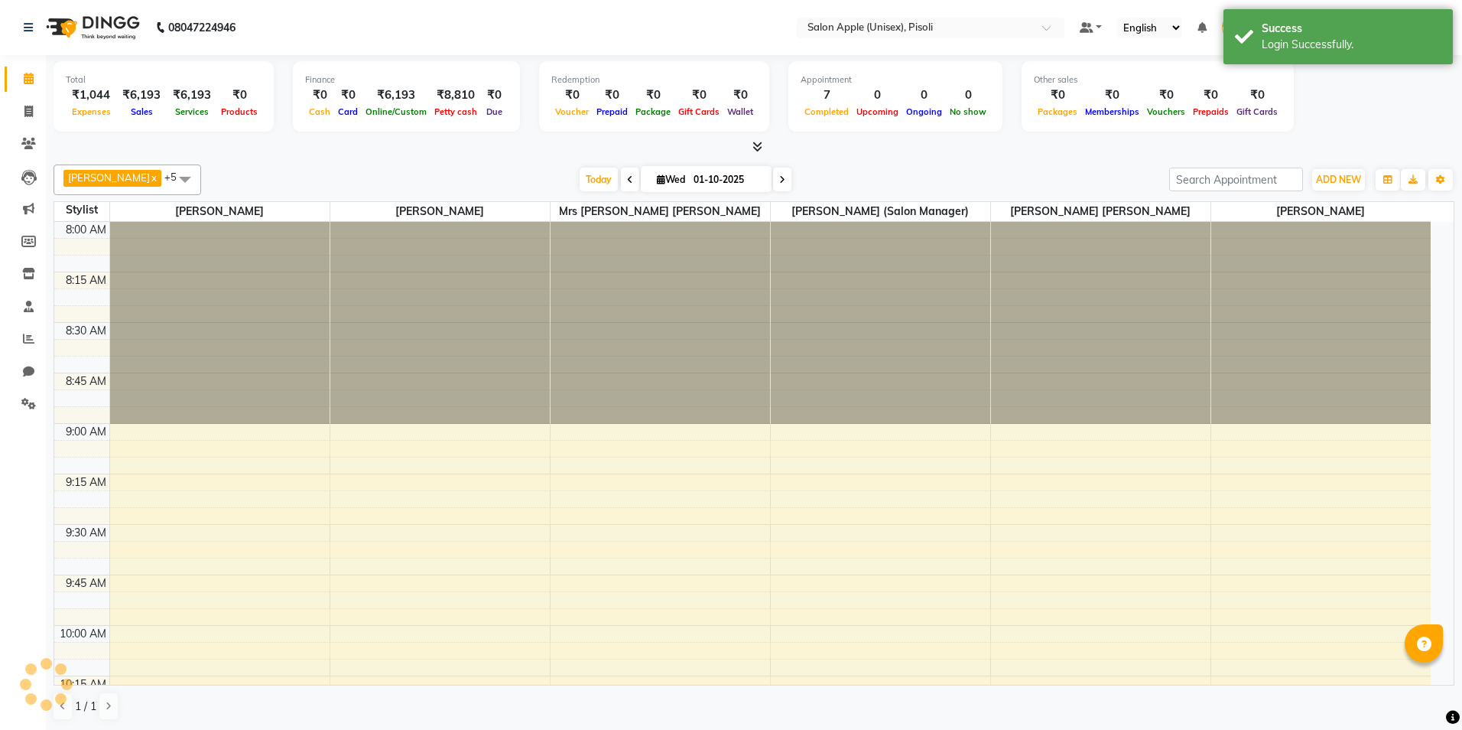
select select "en"
